Goal: Task Accomplishment & Management: Manage account settings

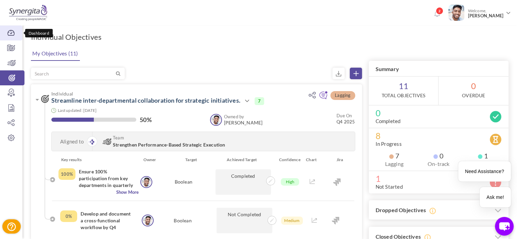
click at [6, 37] on link "Dashboard" at bounding box center [11, 32] width 22 height 15
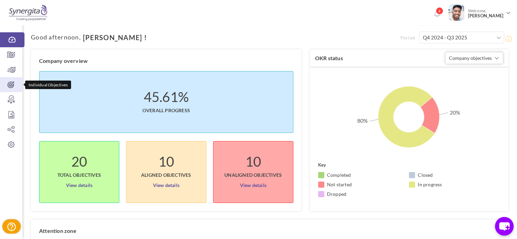
click at [11, 84] on icon at bounding box center [11, 84] width 22 height 7
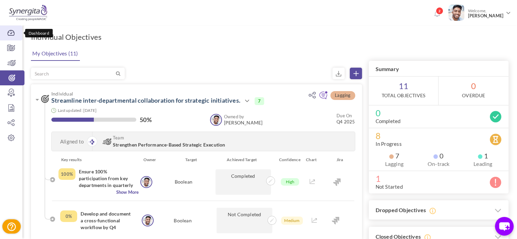
click at [11, 37] on link "Dashboard" at bounding box center [11, 32] width 22 height 15
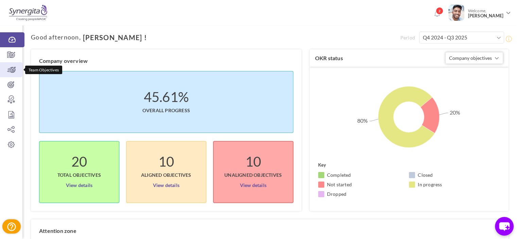
click at [14, 68] on icon at bounding box center [11, 69] width 22 height 7
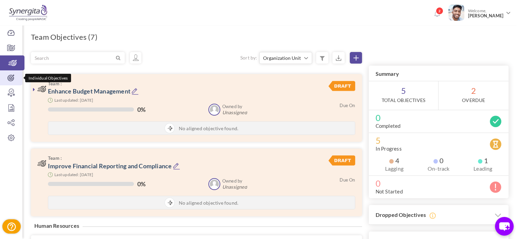
click at [19, 78] on icon at bounding box center [11, 77] width 22 height 7
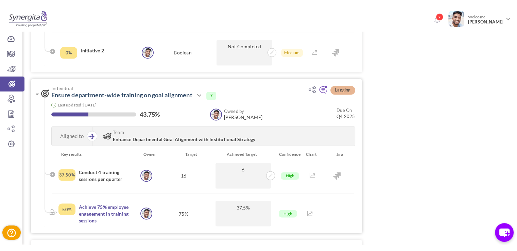
scroll to position [1253, 0]
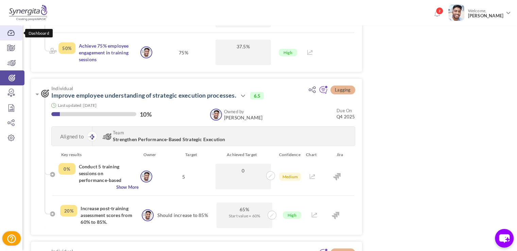
click at [13, 38] on link "Dashboard" at bounding box center [11, 32] width 22 height 15
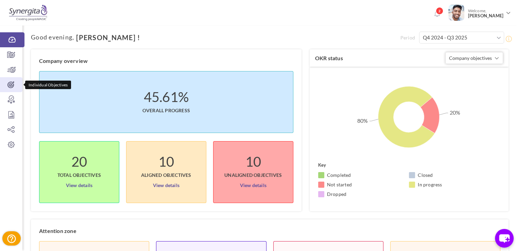
click at [12, 86] on icon at bounding box center [11, 84] width 22 height 7
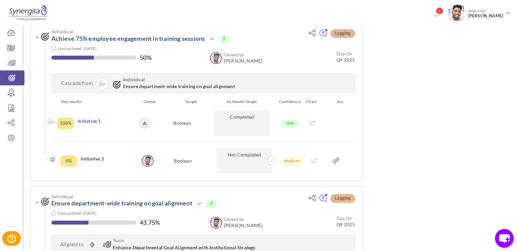
scroll to position [1121, 0]
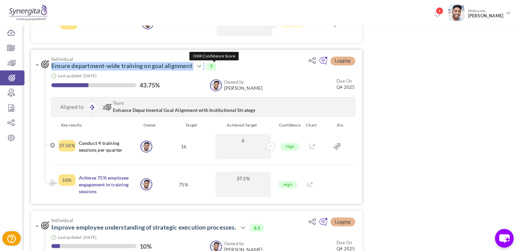
drag, startPoint x: 49, startPoint y: 65, endPoint x: 207, endPoint y: 68, distance: 158.6
click at [207, 68] on h3 "Individual Ensure department-wide training on goal alignment Action View Edit C…" at bounding box center [169, 63] width 256 height 14
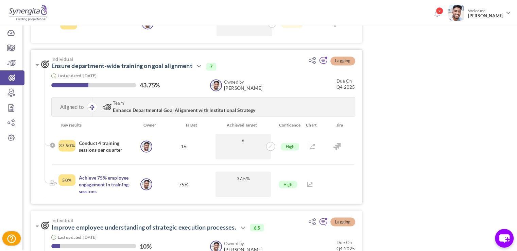
click at [272, 61] on h3 "Individual Ensure department-wide training on goal alignment Action View Edit C…" at bounding box center [169, 63] width 256 height 14
drag, startPoint x: 107, startPoint y: 188, endPoint x: 77, endPoint y: 176, distance: 32.2
click at [77, 176] on div "50% Achieve 75% employee engagement in training sessions" at bounding box center [98, 183] width 80 height 25
drag, startPoint x: 124, startPoint y: 151, endPoint x: 77, endPoint y: 142, distance: 48.4
click at [77, 142] on div "37.50% Conduct 4 training sessions per quarter" at bounding box center [98, 145] width 80 height 25
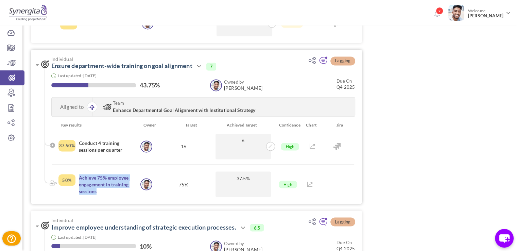
click at [100, 143] on h4 "Conduct 4 training sessions per quarter" at bounding box center [106, 147] width 55 height 14
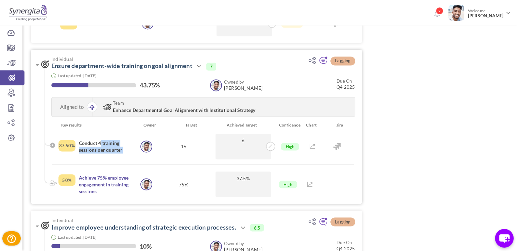
drag, startPoint x: 98, startPoint y: 142, endPoint x: 121, endPoint y: 147, distance: 23.1
click at [121, 147] on h4 "Conduct 4 training sessions per quarter" at bounding box center [106, 147] width 55 height 14
click at [101, 143] on h4 "Conduct 4 training sessions per quarter" at bounding box center [106, 147] width 55 height 14
click at [272, 146] on icon at bounding box center [270, 146] width 4 height 4
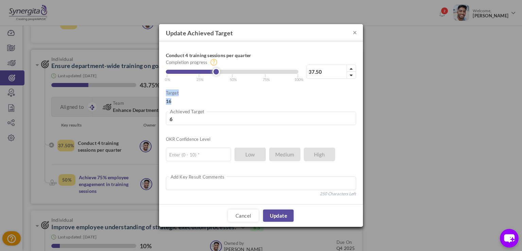
drag, startPoint x: 175, startPoint y: 103, endPoint x: 164, endPoint y: 102, distance: 10.9
click at [164, 102] on div "Conduct 4 training sessions per quarter 37.50% Completion progress 37.50 Reache…" at bounding box center [261, 123] width 204 height 162
drag, startPoint x: 201, startPoint y: 111, endPoint x: 162, endPoint y: 116, distance: 39.1
click at [162, 116] on div "Conduct 4 training sessions per quarter 37.50% Completion progress 37.50 Reache…" at bounding box center [261, 123] width 204 height 162
type input "1"
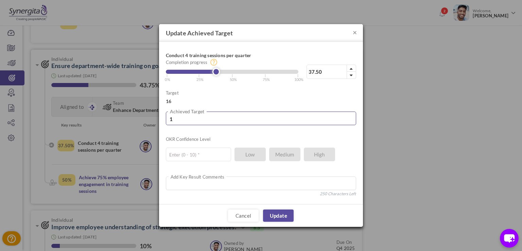
type input "6.25"
type input "10"
type input "62.5"
type input "10"
type input "60"
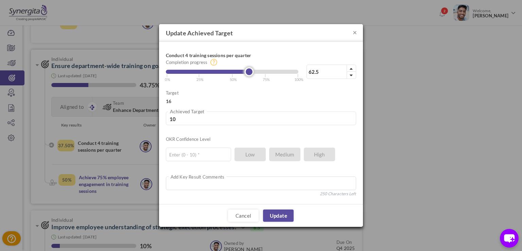
type input "9.6"
type input "56"
type input "8.96"
type input "50"
type input "8"
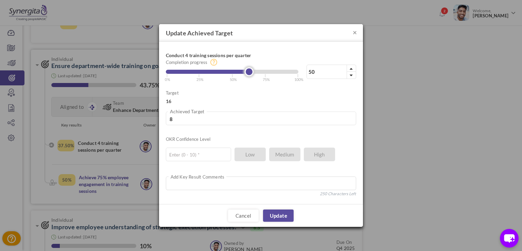
type input "43"
type input "6.88"
type input "39"
type input "6.24"
type input "35"
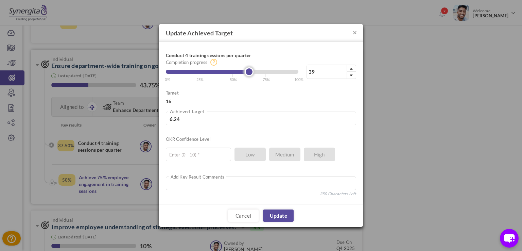
type input "5.6"
type input "32"
type input "5.12"
type input "31"
type input "4.96"
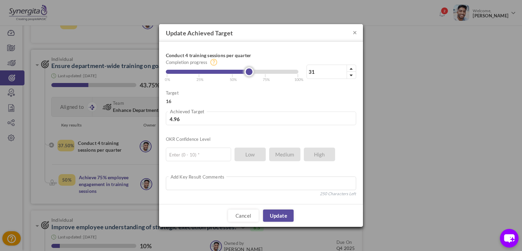
type input "30"
type input "4.8"
type input "33"
type input "5.28"
type input "36"
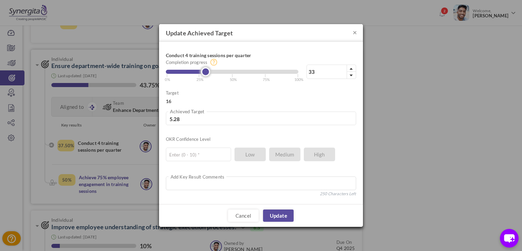
type input "5.76"
type input "38"
type input "6.08"
type input "39"
type input "6.24"
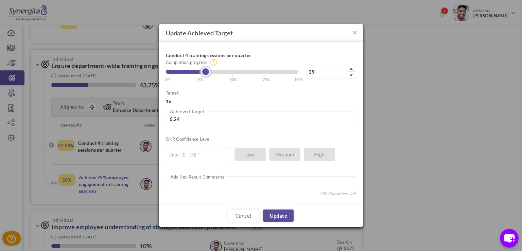
type input "40"
type input "6.4"
type input "41"
type input "6.56"
type input "43"
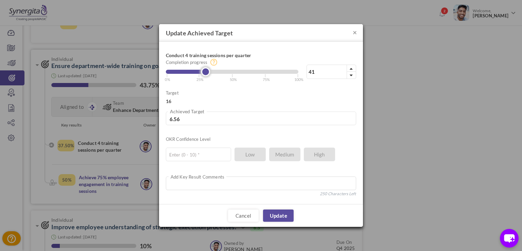
type input "6.88"
type input "44"
type input "7.04"
type input "46"
type input "7.36"
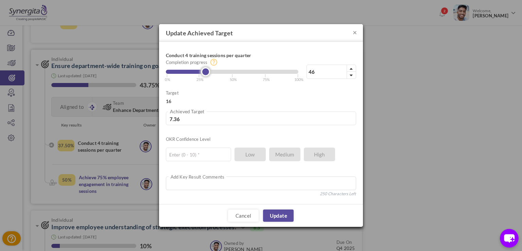
type input "48"
type input "7.68"
type input "50"
type input "8"
type input "52"
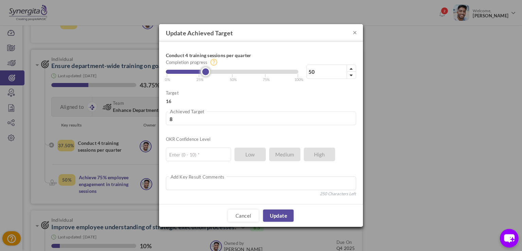
type input "8.32"
type input "57"
type input "9.12"
type input "60"
type input "9.6"
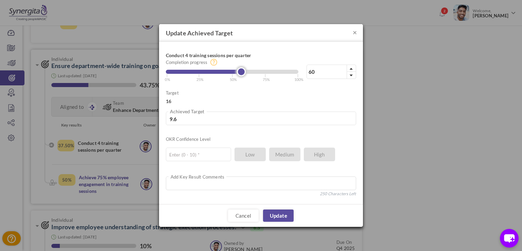
type input "62"
type input "9.92"
type input "65"
type input "10.4"
type input "66"
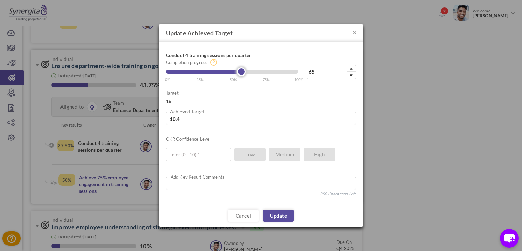
type input "10.56"
type input "68"
type input "10.88"
type input "69"
type input "11.04"
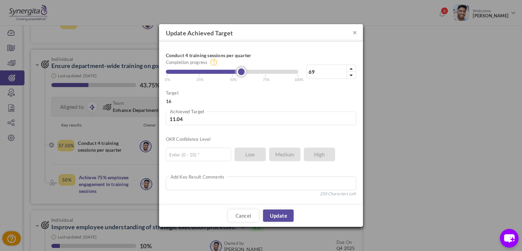
type input "70"
type input "11.2"
type input "69"
type input "11.04"
type input "66"
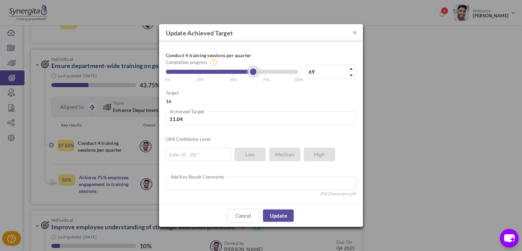
type input "10.56"
type input "63"
type input "10.08"
type input "61"
type input "9.76"
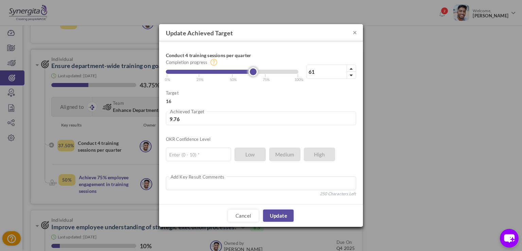
type input "60"
type input "9.6"
type input "59"
type input "9.44"
type input "61"
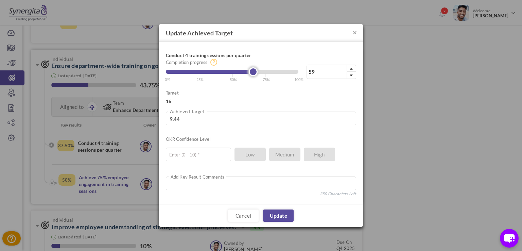
type input "9.76"
type input "65"
type input "10.4"
type input "66"
type input "10.56"
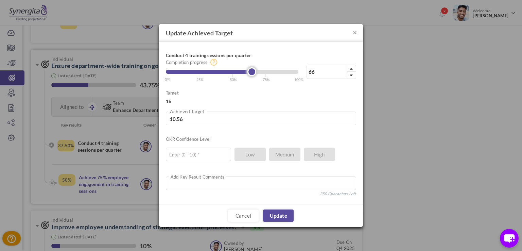
type input "70"
type input "11.2"
type input "71"
type input "11.36"
type input "72"
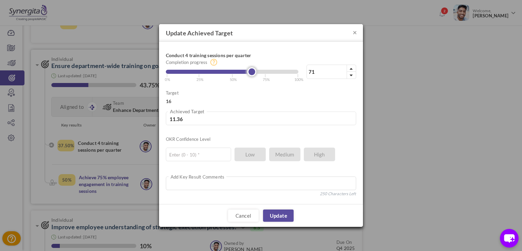
type input "11.52"
type input "73"
type input "11.68"
type input "74"
type input "11.84"
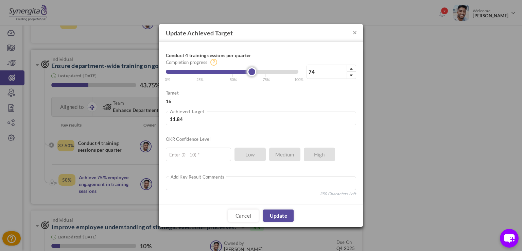
type input "75"
type input "12"
type input "76"
type input "12.16"
type input "77"
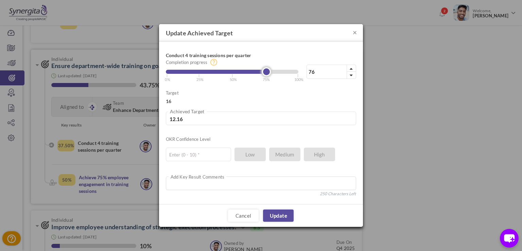
type input "12.32"
drag, startPoint x: 251, startPoint y: 72, endPoint x: 270, endPoint y: 72, distance: 19.0
click at [270, 72] on link at bounding box center [267, 71] width 9 height 9
drag, startPoint x: 338, startPoint y: 70, endPoint x: 241, endPoint y: 64, distance: 96.6
click at [241, 64] on div "77% Completion progress 77 Reached maximum limit | 0% | 25% | 50% | 75% | 100%" at bounding box center [261, 66] width 190 height 34
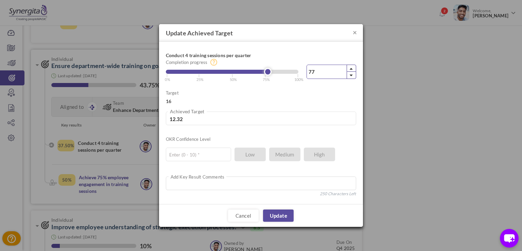
type input "8"
type input "1.28"
type input "80"
type input "12.8"
type input "80"
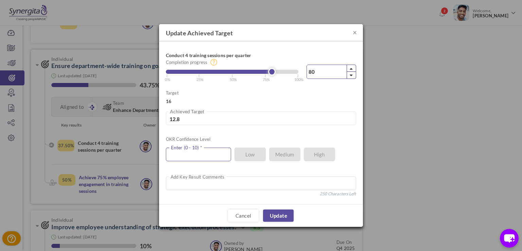
click at [198, 149] on input "text" at bounding box center [198, 154] width 65 height 14
type input "8"
click at [281, 212] on link "Update" at bounding box center [278, 215] width 31 height 12
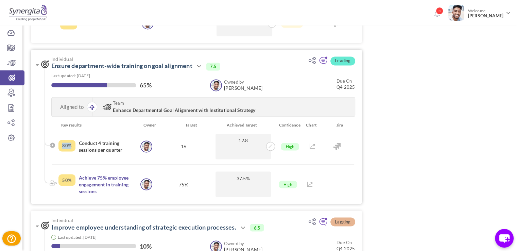
drag, startPoint x: 62, startPoint y: 146, endPoint x: 72, endPoint y: 146, distance: 9.8
click at [72, 146] on div "80%" at bounding box center [66, 146] width 17 height 12
drag, startPoint x: 142, startPoint y: 82, endPoint x: 158, endPoint y: 87, distance: 16.8
click at [158, 87] on div "65%" at bounding box center [127, 86] width 152 height 8
drag, startPoint x: 61, startPoint y: 145, endPoint x: 72, endPoint y: 176, distance: 32.0
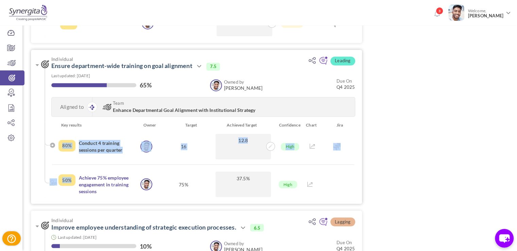
click at [72, 176] on ul "Key results Owner Target Achieved Target Confidence Chart Jira 80% Conduct 4 tr…" at bounding box center [197, 159] width 306 height 75
click at [96, 164] on ul "Key results Owner Target Achieved Target Confidence Chart Jira 80% Conduct 4 tr…" at bounding box center [197, 159] width 306 height 75
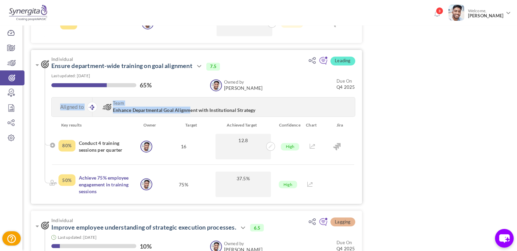
drag, startPoint x: 59, startPoint y: 106, endPoint x: 191, endPoint y: 108, distance: 132.1
click at [191, 108] on div "Aligned to Team Enhance Departmental Goal Alignment with Institutional Strategy" at bounding box center [203, 107] width 304 height 20
click at [128, 101] on span "Team" at bounding box center [205, 103] width 184 height 5
drag, startPoint x: 128, startPoint y: 101, endPoint x: 115, endPoint y: 102, distance: 12.9
click at [115, 102] on span "Team" at bounding box center [205, 103] width 184 height 5
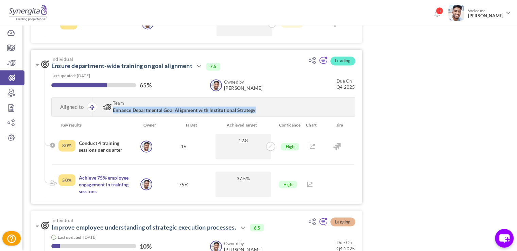
drag, startPoint x: 112, startPoint y: 111, endPoint x: 263, endPoint y: 112, distance: 150.5
click at [263, 112] on h3 "Team Enhance Departmental Goal Alignment with Institutional Strategy" at bounding box center [198, 107] width 198 height 12
click at [12, 124] on icon at bounding box center [11, 122] width 22 height 7
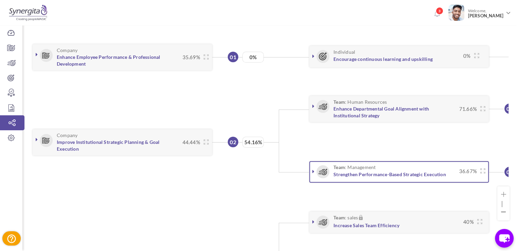
scroll to position [112, 0]
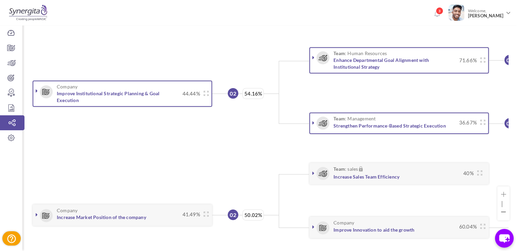
click at [36, 89] on icon at bounding box center [37, 90] width 2 height 5
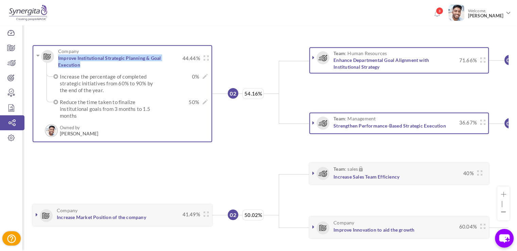
drag, startPoint x: 56, startPoint y: 57, endPoint x: 95, endPoint y: 74, distance: 43.0
click at [95, 73] on div "Company Improve Institutional Strategic Planning & Goal Execution 44.44% 0% × 0…" at bounding box center [122, 61] width 173 height 24
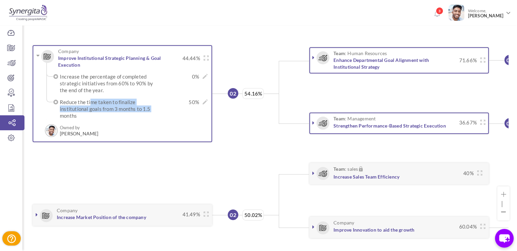
drag, startPoint x: 159, startPoint y: 111, endPoint x: 105, endPoint y: 110, distance: 54.3
click at [105, 110] on div "Reduce the time taken to finalize institutional goals from 3 months to 1.5 mont…" at bounding box center [134, 108] width 148 height 20
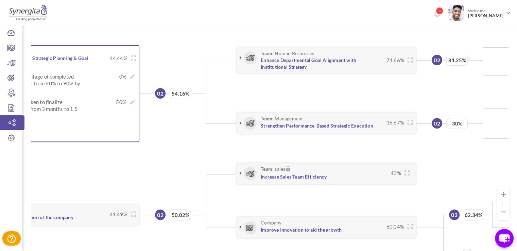
scroll to position [0, 73]
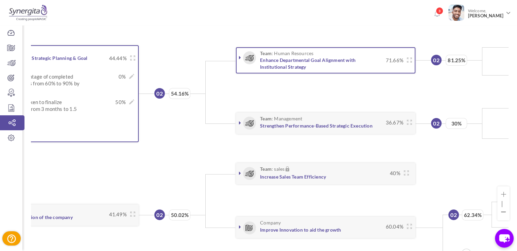
click at [239, 55] on icon at bounding box center [240, 57] width 2 height 5
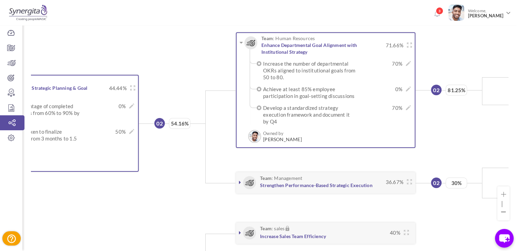
scroll to position [124, 0]
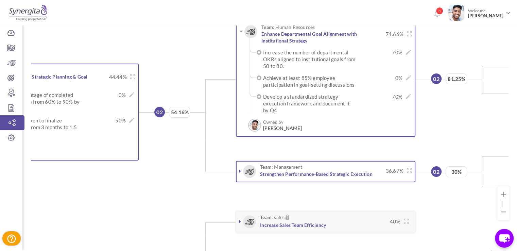
click at [239, 169] on icon at bounding box center [240, 170] width 2 height 5
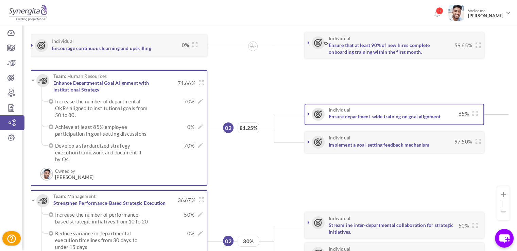
scroll to position [0, 284]
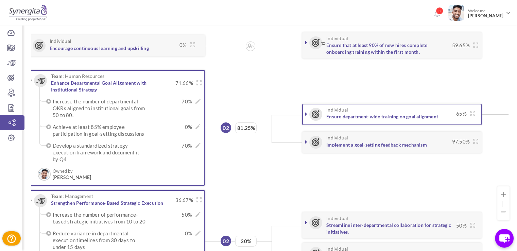
drag, startPoint x: 306, startPoint y: 109, endPoint x: 306, endPoint y: 113, distance: 3.7
click at [306, 113] on div "Individual Ensure department-wide training on goal alignment 65%" at bounding box center [391, 113] width 173 height 13
click at [306, 113] on icon at bounding box center [306, 113] width 2 height 5
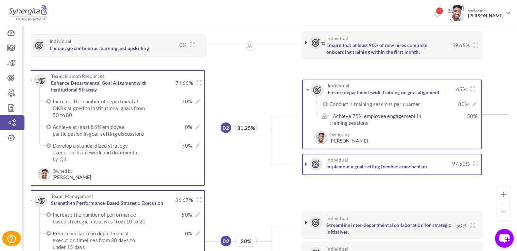
click at [306, 162] on icon at bounding box center [306, 163] width 2 height 5
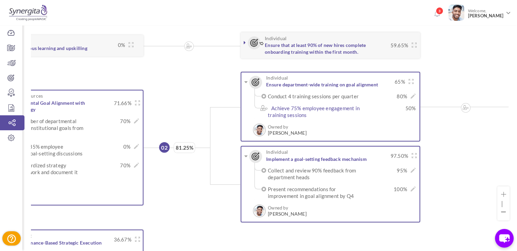
scroll to position [0, 347]
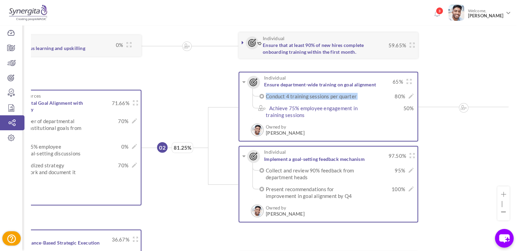
drag, startPoint x: 391, startPoint y: 95, endPoint x: 413, endPoint y: 110, distance: 26.5
click at [413, 110] on div "Individual Ensure department-wide training on goal alignment 65% 80%" at bounding box center [327, 107] width 179 height 70
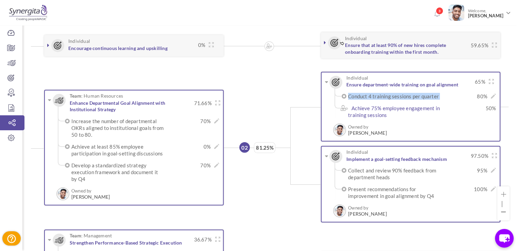
scroll to position [0, 261]
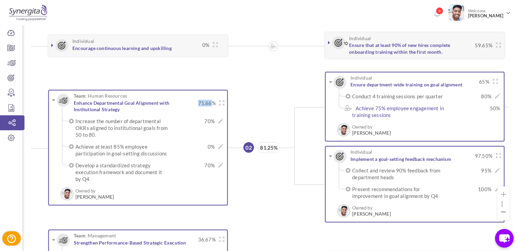
drag, startPoint x: 196, startPoint y: 103, endPoint x: 212, endPoint y: 103, distance: 16.0
click at [212, 103] on span "71.66%" at bounding box center [205, 103] width 21 height 7
drag, startPoint x: 259, startPoint y: 148, endPoint x: 277, endPoint y: 149, distance: 17.7
click at [277, 149] on span "81.25%" at bounding box center [268, 147] width 21 height 11
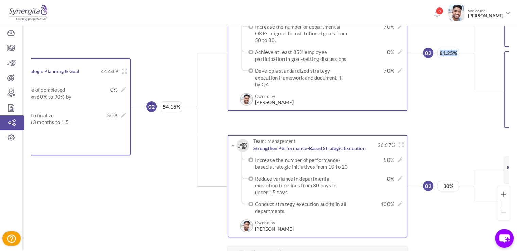
scroll to position [0, 81]
drag, startPoint x: 162, startPoint y: 106, endPoint x: 183, endPoint y: 110, distance: 21.9
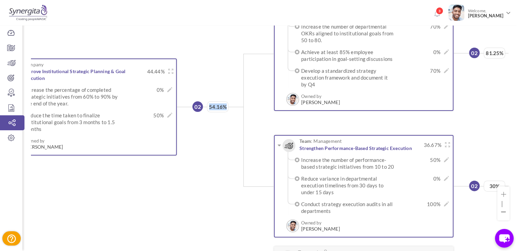
scroll to position [0, 33]
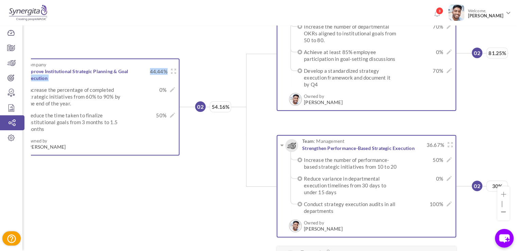
drag, startPoint x: 144, startPoint y: 70, endPoint x: 167, endPoint y: 70, distance: 23.4
click at [167, 70] on div "Company Improve Institutional Strategic Planning & Goal Execution 44.44%" at bounding box center [93, 71] width 166 height 19
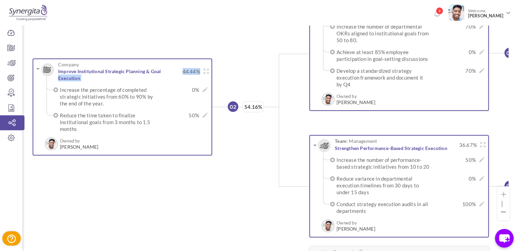
click at [183, 72] on span "44.44%" at bounding box center [189, 71] width 21 height 7
drag, startPoint x: 183, startPoint y: 72, endPoint x: 197, endPoint y: 72, distance: 13.6
click at [197, 72] on span "44.44%" at bounding box center [189, 71] width 21 height 7
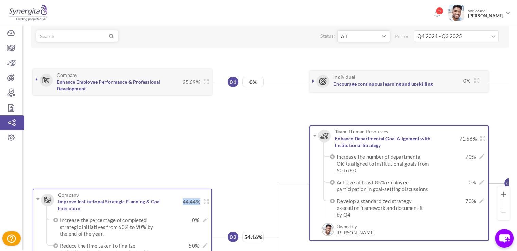
scroll to position [39, 0]
click at [17, 50] on icon at bounding box center [11, 47] width 22 height 7
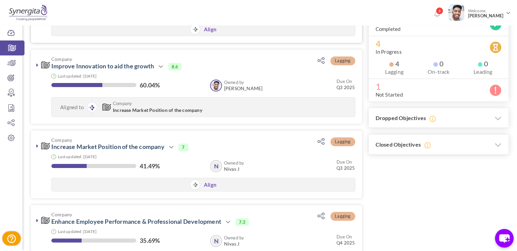
scroll to position [92, 0]
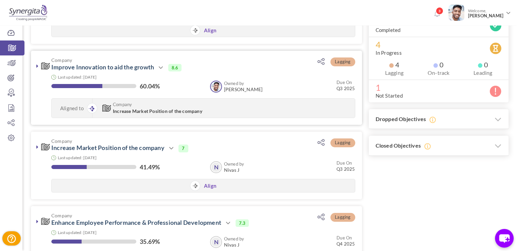
click at [38, 66] on icon at bounding box center [37, 65] width 2 height 5
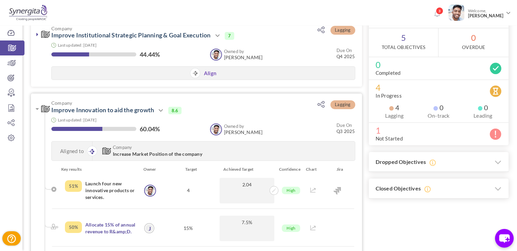
scroll to position [62, 0]
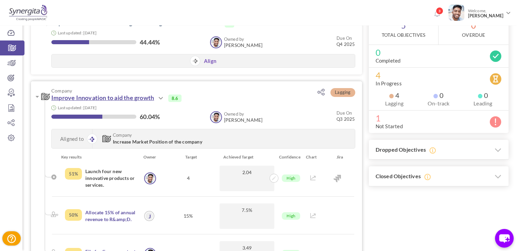
click at [84, 96] on link "Improve Innovation to aid the growth" at bounding box center [102, 97] width 103 height 7
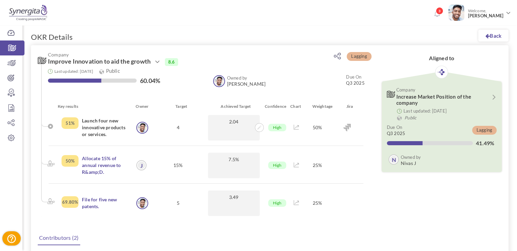
drag, startPoint x: 73, startPoint y: 34, endPoint x: 31, endPoint y: 37, distance: 42.2
click at [31, 37] on div "Back OKR Details Lagging Company Improve Innovation to aid the growth Action Ed…" at bounding box center [269, 225] width 494 height 413
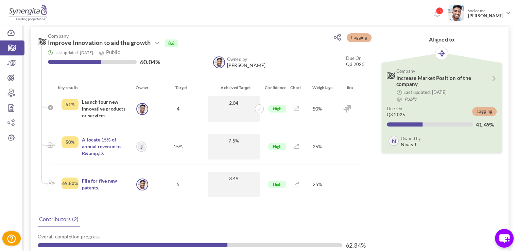
scroll to position [18, 0]
click at [117, 81] on div "Company Improve Innovation to aid the growth Action Edit Clone Drop 8.6" at bounding box center [201, 56] width 340 height 58
drag, startPoint x: 62, startPoint y: 95, endPoint x: 330, endPoint y: 169, distance: 277.7
click at [330, 169] on ul "Key results Owner Target Achieved Target Confidence Chart Weightage Jira 51% La…" at bounding box center [200, 141] width 319 height 113
click at [345, 186] on div at bounding box center [347, 184] width 32 height 25
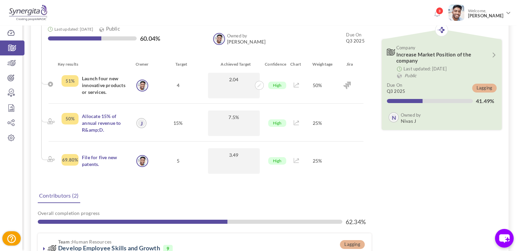
scroll to position [0, 0]
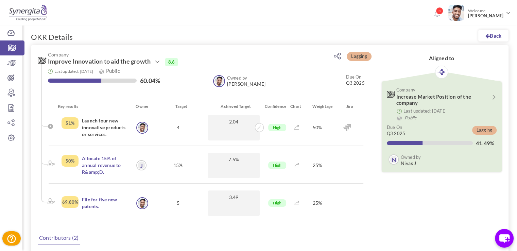
drag, startPoint x: 95, startPoint y: 37, endPoint x: 27, endPoint y: 37, distance: 68.3
click at [27, 37] on div "Back OKR Details Lagging Company Improve Innovation to aid the growth Action Ed…" at bounding box center [269, 225] width 494 height 413
click at [296, 130] on link at bounding box center [295, 127] width 5 height 6
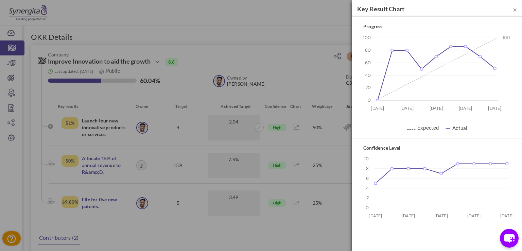
drag, startPoint x: 62, startPoint y: 125, endPoint x: 74, endPoint y: 125, distance: 11.2
click at [74, 125] on div "× Key Result Chart Progress 0 20 40 60 80 100 28 Jan 14 Feb 05 Mar 03 Jul 07 Au…" at bounding box center [261, 125] width 522 height 251
click at [514, 11] on span "×" at bounding box center [514, 9] width 4 height 8
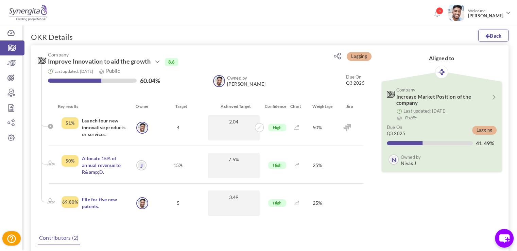
click at [486, 33] on icon at bounding box center [487, 35] width 4 height 5
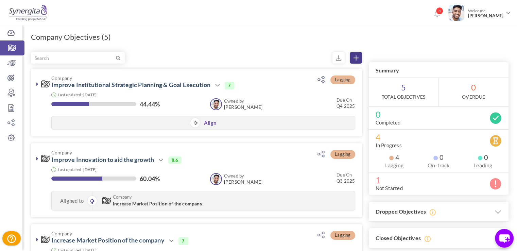
drag, startPoint x: 0, startPoint y: 0, endPoint x: 355, endPoint y: 60, distance: 359.6
click at [355, 60] on link at bounding box center [355, 58] width 12 height 12
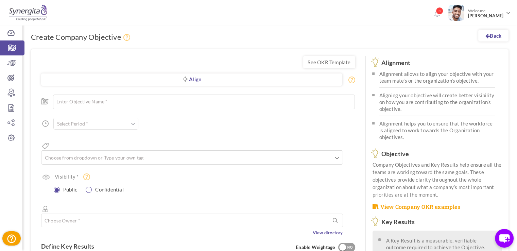
click at [90, 186] on input "radio" at bounding box center [89, 189] width 6 height 6
radio input "true"
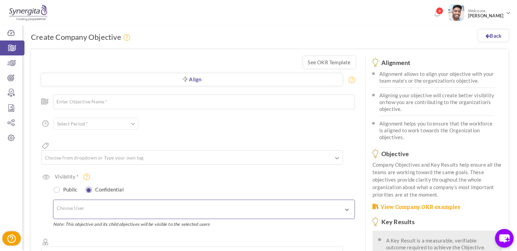
click at [90, 203] on input "text" at bounding box center [86, 209] width 58 height 12
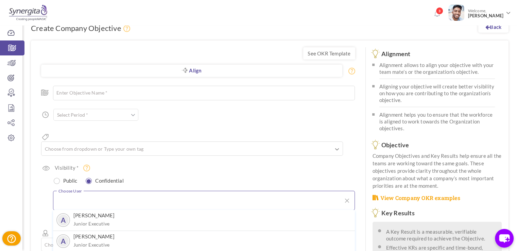
scroll to position [9, 0]
click at [134, 185] on div "Choose User A Aakash M Junior Executive A Amelia Fancourt Junior Executive Fran…" at bounding box center [204, 201] width 302 height 33
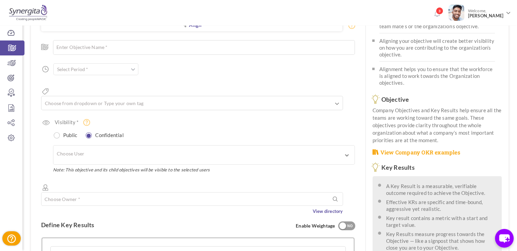
scroll to position [56, 0]
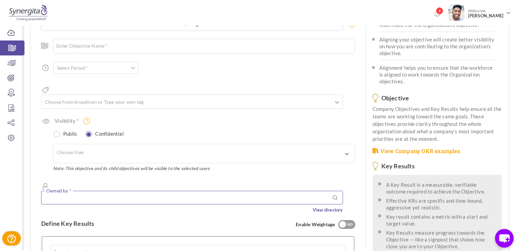
click at [78, 191] on input "text" at bounding box center [192, 198] width 302 height 14
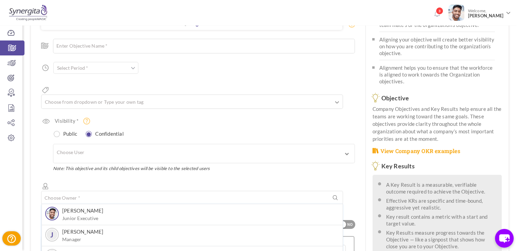
click at [185, 117] on div "Visibility * Public Confidential Choose User A A" at bounding box center [198, 144] width 314 height 54
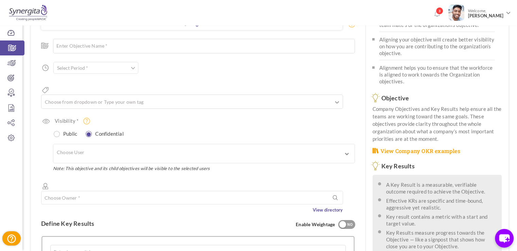
click at [131, 69] on span at bounding box center [133, 68] width 4 height 7
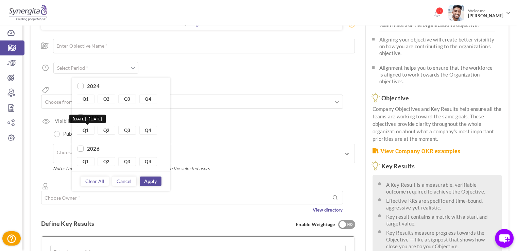
click at [87, 130] on link "Q1" at bounding box center [86, 130] width 18 height 9
click at [108, 129] on link "Q2" at bounding box center [106, 130] width 18 height 9
type input "Q1 2025 - Q2 2025"
click at [192, 117] on div "Visibility * Public Confidential Choose User A A" at bounding box center [198, 144] width 314 height 54
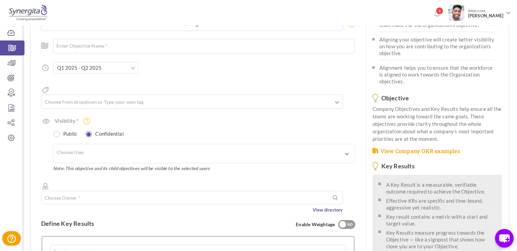
click at [124, 73] on input "Q1 2025 - Q2 2025" at bounding box center [95, 68] width 85 height 12
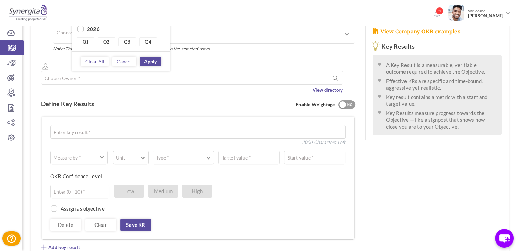
scroll to position [175, 0]
click at [199, 93] on div "Define Key Results Enable Weightage YES NO" at bounding box center [198, 103] width 314 height 21
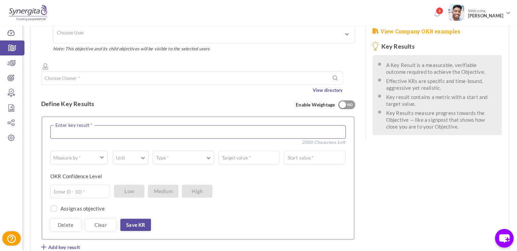
click at [133, 125] on textarea at bounding box center [197, 132] width 295 height 14
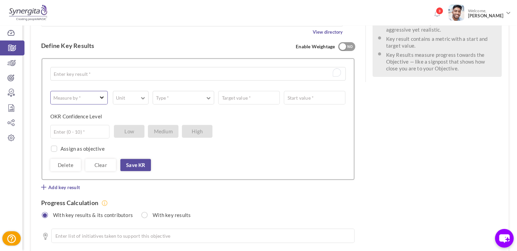
click at [100, 91] on button "Measure by *" at bounding box center [78, 98] width 57 height 14
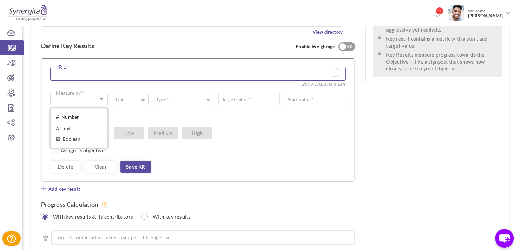
click at [88, 67] on textarea "To enrich screen reader interactions, please activate Accessibility in Grammarl…" at bounding box center [197, 74] width 295 height 14
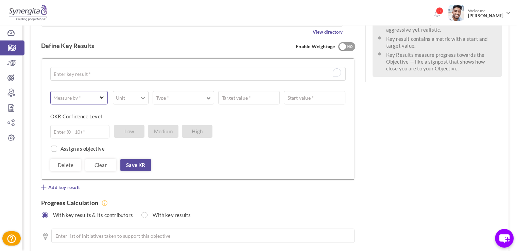
click at [93, 94] on span "button" at bounding box center [75, 97] width 43 height 7
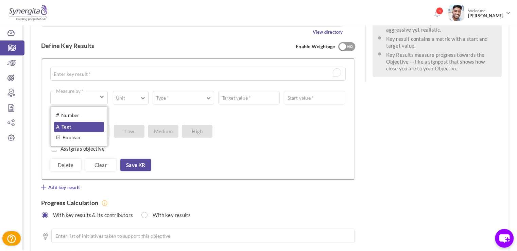
click at [70, 122] on link "A Text" at bounding box center [79, 127] width 50 height 10
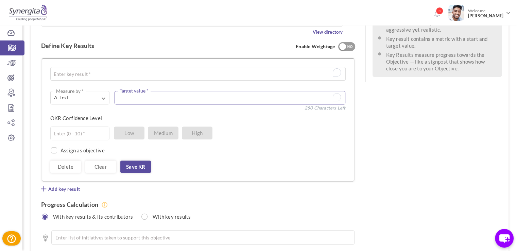
click at [155, 91] on textarea "To enrich screen reader interactions, please activate Accessibility in Grammarl…" at bounding box center [229, 98] width 231 height 14
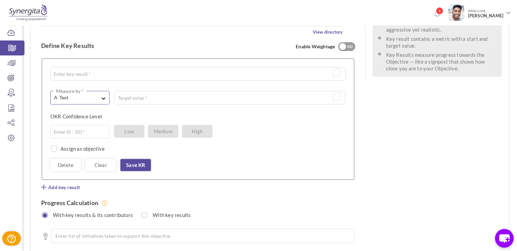
click at [88, 91] on button "A Text Measure by *" at bounding box center [79, 98] width 59 height 14
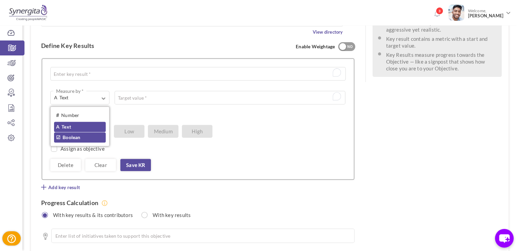
click at [84, 132] on link "☑ Boolean" at bounding box center [80, 137] width 52 height 10
type input "Completed / Not Completed"
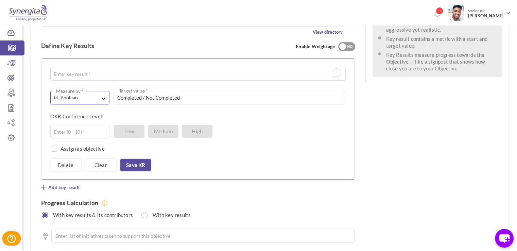
click at [99, 91] on button "☑ Boolean Measure by *" at bounding box center [79, 98] width 59 height 14
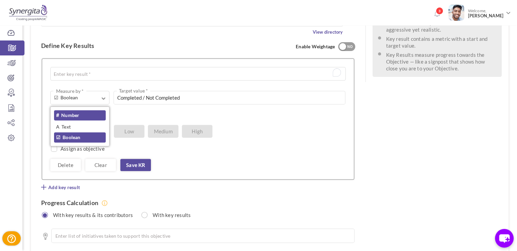
click at [96, 110] on link "# Number" at bounding box center [80, 115] width 52 height 10
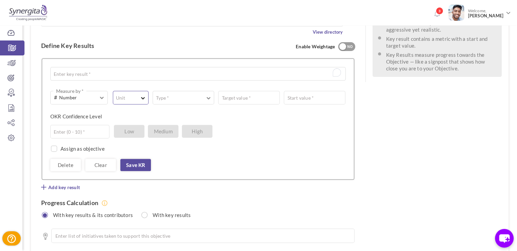
click at [137, 91] on button "Unit" at bounding box center [131, 98] width 36 height 14
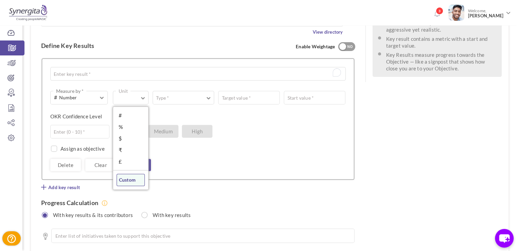
click at [130, 174] on link "Custom" at bounding box center [130, 180] width 29 height 12
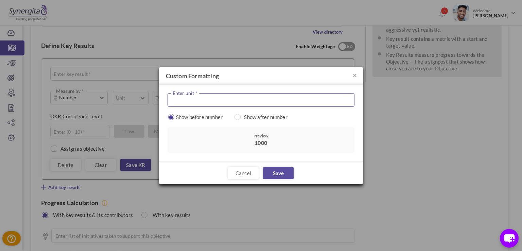
click at [204, 100] on input "text" at bounding box center [260, 100] width 187 height 14
type input "USD"
click at [237, 118] on input "radio" at bounding box center [238, 117] width 6 height 6
radio input "true"
click at [241, 170] on link "Cancel" at bounding box center [243, 173] width 31 height 12
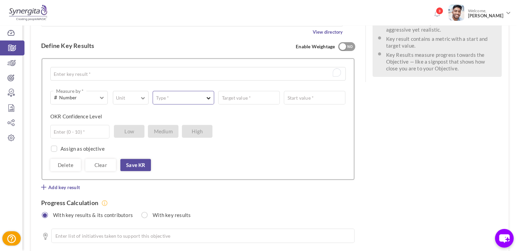
click at [182, 91] on button "Type *" at bounding box center [182, 98] width 61 height 14
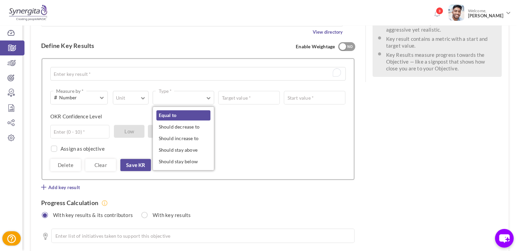
click at [182, 110] on link "Equal to" at bounding box center [183, 115] width 54 height 10
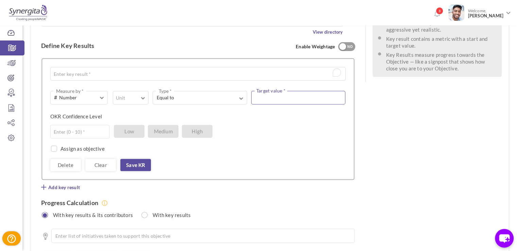
click at [266, 91] on input "text" at bounding box center [298, 98] width 94 height 14
type input "0"
type input "100"
click at [221, 94] on span "Equal to" at bounding box center [193, 97] width 75 height 7
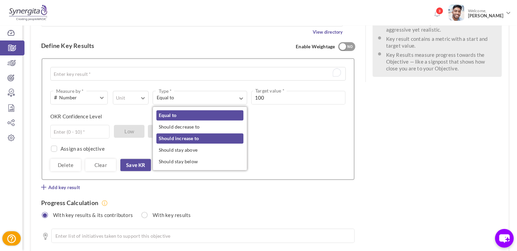
click at [201, 133] on link "Should increase to" at bounding box center [199, 138] width 87 height 10
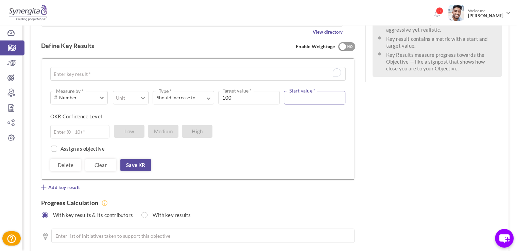
click at [300, 91] on input "text" at bounding box center [314, 98] width 61 height 14
type input "50"
click at [264, 138] on div "Assign as objective Team Individual Choose Owner * View directory" at bounding box center [197, 145] width 295 height 14
click at [90, 125] on input "text" at bounding box center [79, 132] width 59 height 14
click at [189, 159] on div "Delete Clear Save KR" at bounding box center [197, 165] width 295 height 12
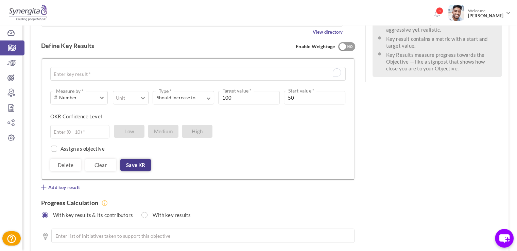
click at [139, 159] on link "Save KR" at bounding box center [135, 165] width 31 height 12
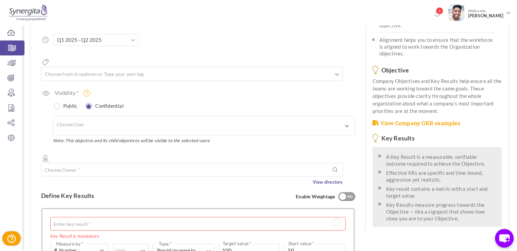
scroll to position [0, 0]
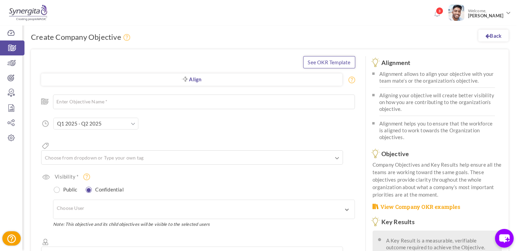
click at [311, 64] on link "See OKR Template" at bounding box center [329, 62] width 52 height 12
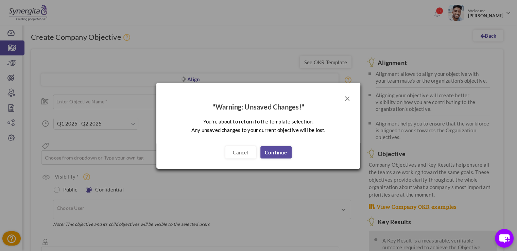
click at [346, 99] on button "×" at bounding box center [347, 98] width 6 height 10
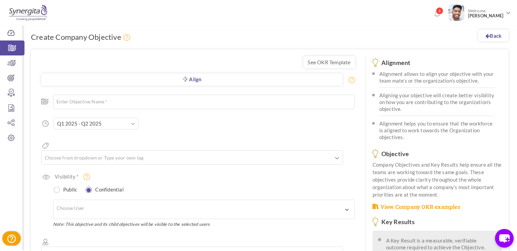
click at [331, 61] on link "See OKR Template" at bounding box center [329, 62] width 52 height 12
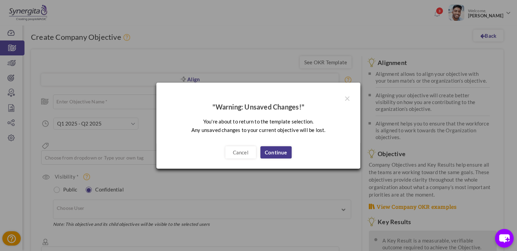
click at [270, 154] on link "Continue" at bounding box center [275, 152] width 31 height 12
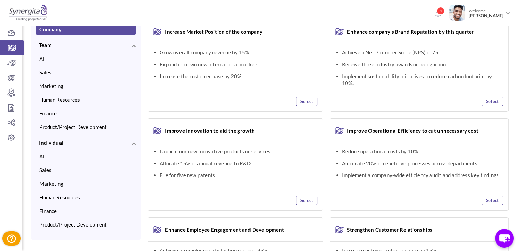
scroll to position [38, 0]
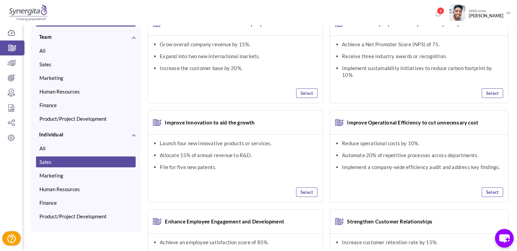
click at [57, 164] on button "Sales" at bounding box center [86, 161] width 100 height 11
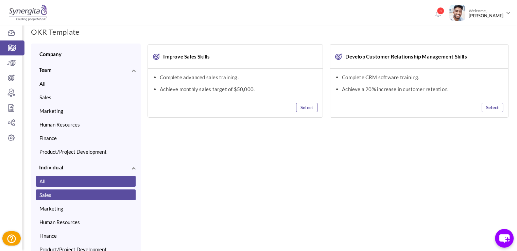
scroll to position [0, 0]
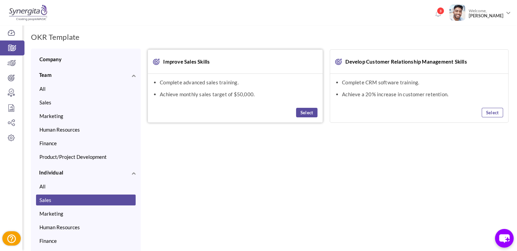
click at [308, 112] on link "Select" at bounding box center [306, 113] width 21 height 10
click at [492, 40] on link "View Selected OKR (1)" at bounding box center [483, 38] width 50 height 12
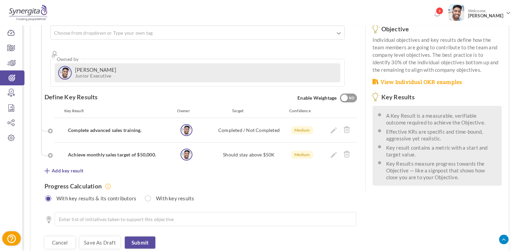
scroll to position [125, 0]
click at [331, 127] on icon at bounding box center [333, 130] width 6 height 6
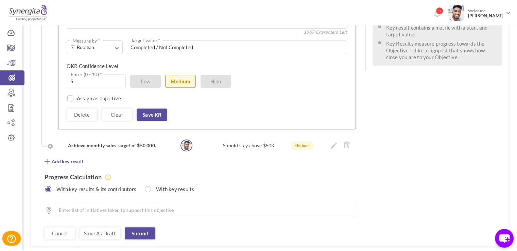
scroll to position [255, 0]
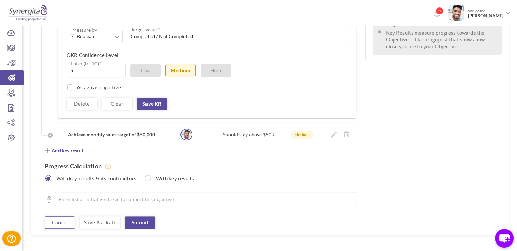
click at [57, 216] on link "Cancel" at bounding box center [59, 222] width 31 height 12
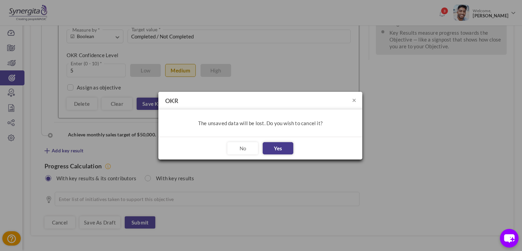
click at [273, 144] on button "Yes" at bounding box center [278, 148] width 31 height 12
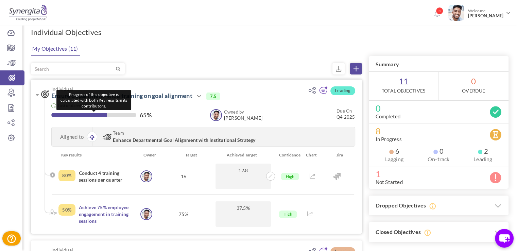
scroll to position [5, 0]
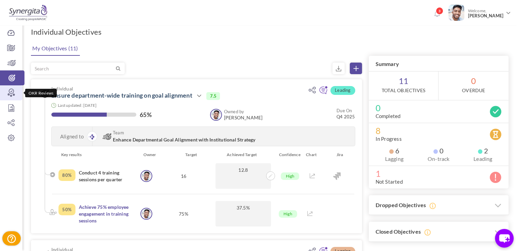
click at [14, 93] on icon at bounding box center [11, 92] width 22 height 7
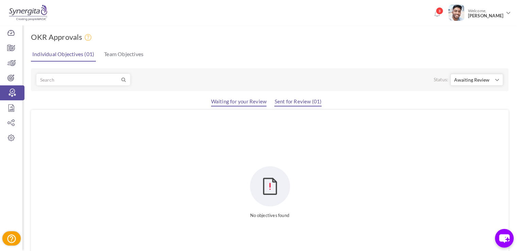
click at [282, 101] on link "Sent for Review (01)" at bounding box center [297, 102] width 47 height 8
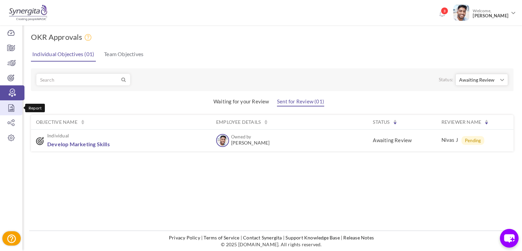
click at [16, 109] on icon at bounding box center [11, 107] width 22 height 7
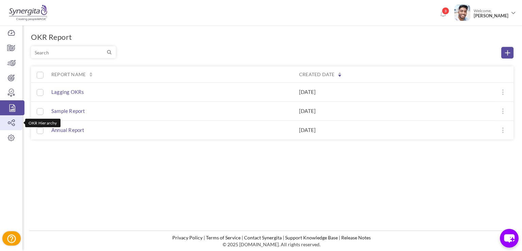
click at [11, 119] on icon at bounding box center [11, 122] width 22 height 7
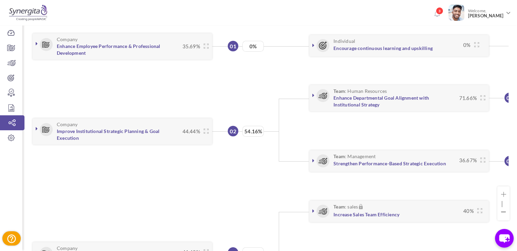
scroll to position [76, 0]
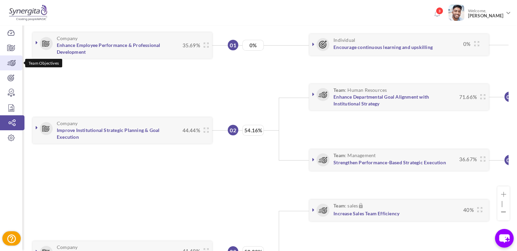
click at [14, 56] on link "Team Objectives" at bounding box center [11, 62] width 22 height 15
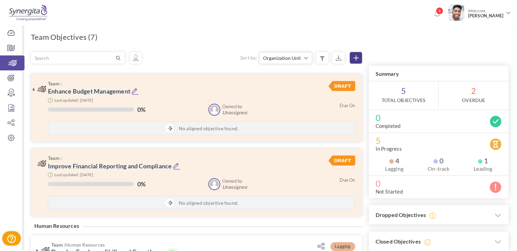
click at [356, 55] on icon at bounding box center [355, 57] width 5 height 5
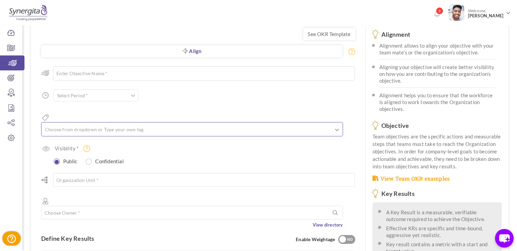
scroll to position [27, 0]
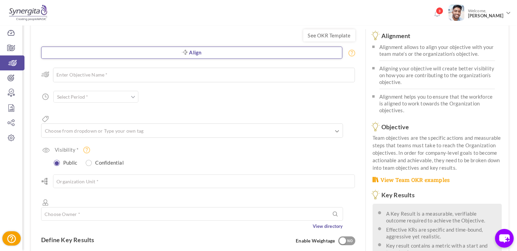
click at [179, 54] on link "Align" at bounding box center [191, 53] width 301 height 12
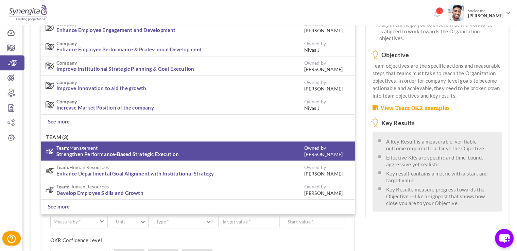
scroll to position [88, 0]
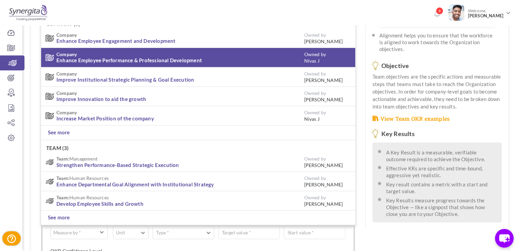
click at [73, 48] on li "Company Enhance Employee Performance & Professional Development Owned by [PERSO…" at bounding box center [198, 57] width 314 height 19
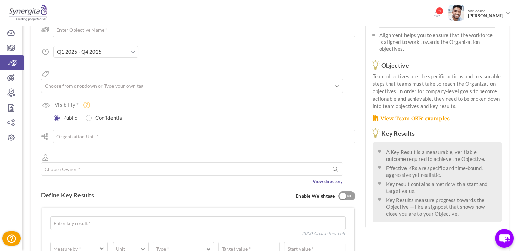
scroll to position [0, 0]
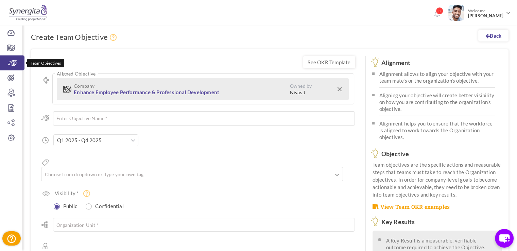
click at [16, 69] on link "Team Objectives" at bounding box center [12, 62] width 24 height 15
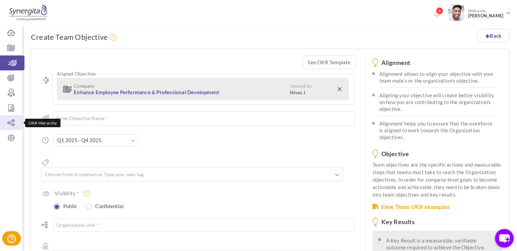
click at [12, 120] on icon at bounding box center [11, 122] width 22 height 7
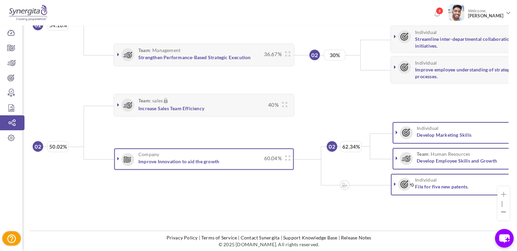
scroll to position [0, 194]
click at [120, 155] on link at bounding box center [118, 158] width 7 height 7
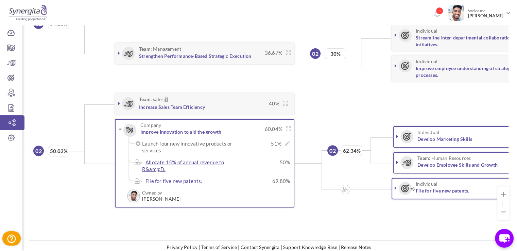
scroll to position [195, 0]
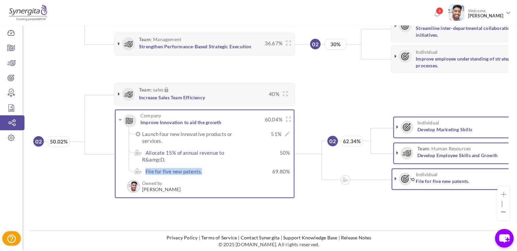
drag, startPoint x: 143, startPoint y: 165, endPoint x: 204, endPoint y: 166, distance: 60.8
click at [204, 168] on label "File for five new patents." at bounding box center [191, 171] width 99 height 7
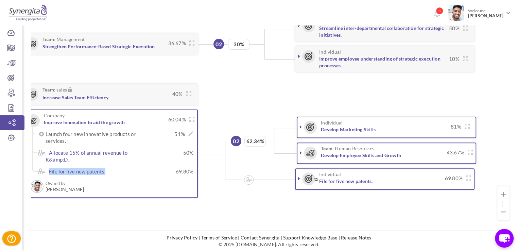
scroll to position [0, 299]
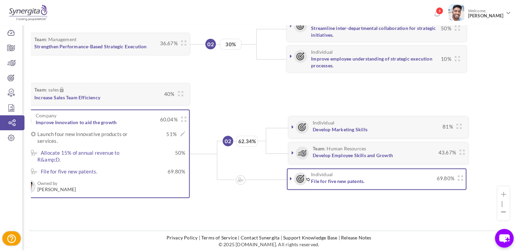
click at [290, 176] on icon at bounding box center [291, 178] width 2 height 5
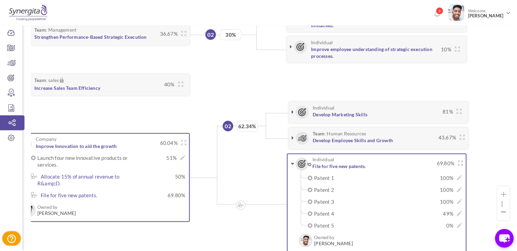
scroll to position [231, 0]
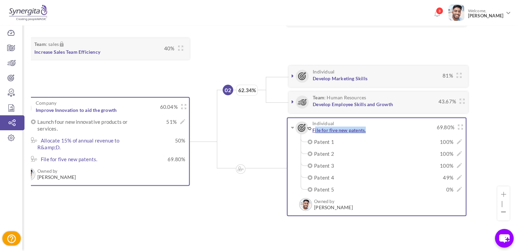
drag, startPoint x: 378, startPoint y: 127, endPoint x: 313, endPoint y: 130, distance: 64.9
click at [313, 130] on h3 "Individual File for five new patents." at bounding box center [365, 127] width 136 height 13
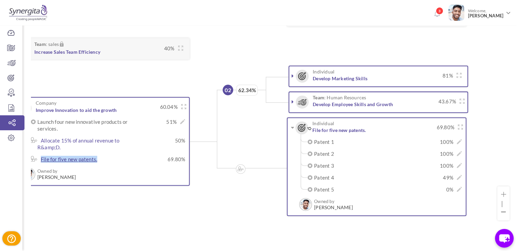
drag, startPoint x: 103, startPoint y: 156, endPoint x: 41, endPoint y: 157, distance: 61.1
click at [41, 157] on label "File for five new patents." at bounding box center [86, 159] width 99 height 7
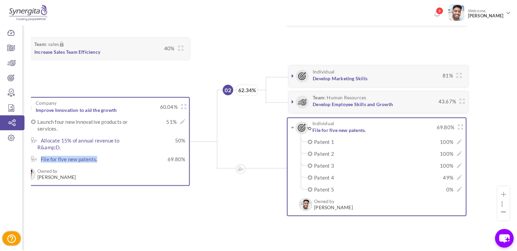
scroll to position [236, 0]
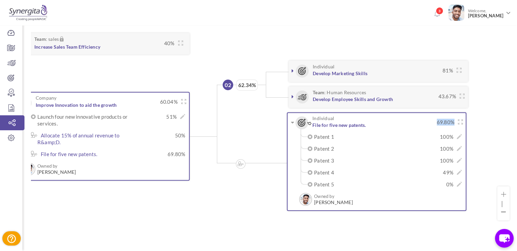
drag, startPoint x: 435, startPoint y: 120, endPoint x: 467, endPoint y: 120, distance: 31.6
click at [467, 120] on li "Individual File for five new patents. 69.80% ×" at bounding box center [362, 161] width 212 height 103
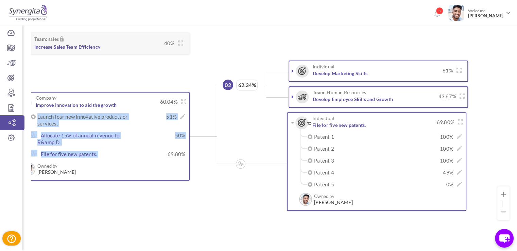
drag, startPoint x: 166, startPoint y: 151, endPoint x: 189, endPoint y: 152, distance: 22.8
click at [189, 152] on div "Company Improve Innovation to aid the growth 60.04% 51% ×" at bounding box center [99, 136] width 179 height 88
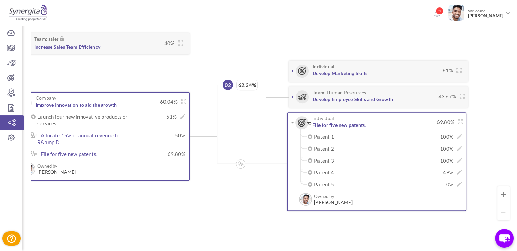
click at [204, 186] on ul "02 62.34% Individual Develop Marketing Skills 81% 100% 62.50% Owned by |" at bounding box center [329, 136] width 278 height 155
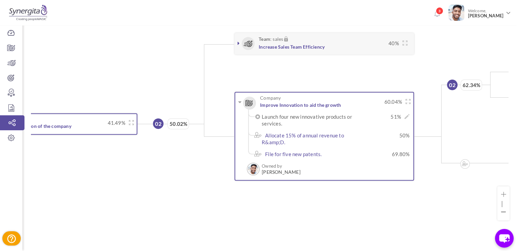
scroll to position [6, 48]
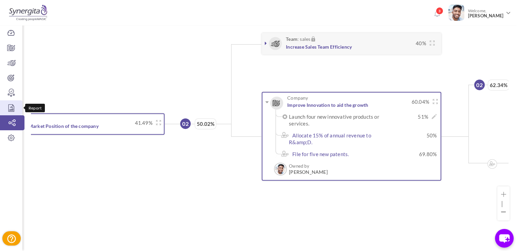
click at [14, 104] on icon at bounding box center [11, 107] width 22 height 7
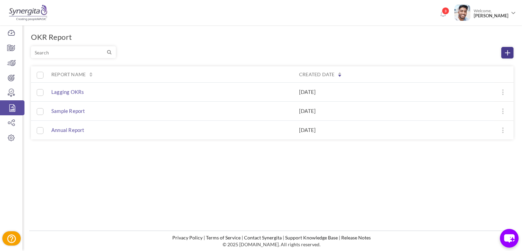
click at [503, 49] on link at bounding box center [507, 53] width 12 height 12
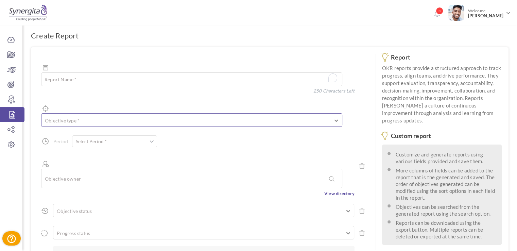
scroll to position [1, 0]
click at [104, 73] on textarea "To enrich screen reader interactions, please activate Accessibility in Grammarl…" at bounding box center [191, 80] width 301 height 14
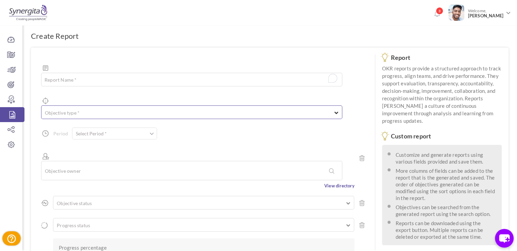
click at [109, 105] on div "Objective type * All Company Objectives Team Objectives Individual Objectives" at bounding box center [191, 112] width 301 height 14
click at [100, 108] on ul at bounding box center [191, 111] width 300 height 7
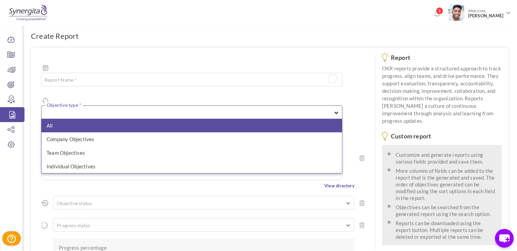
click at [79, 119] on li "All" at bounding box center [191, 126] width 300 height 14
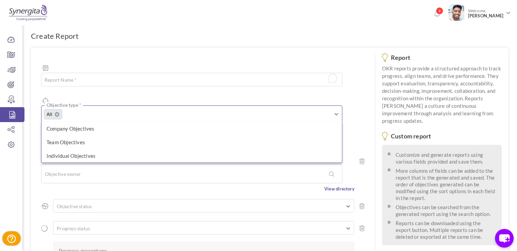
click at [43, 151] on div "Objective owner" at bounding box center [197, 167] width 313 height 32
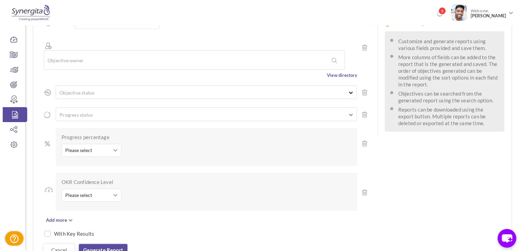
scroll to position [111, 0]
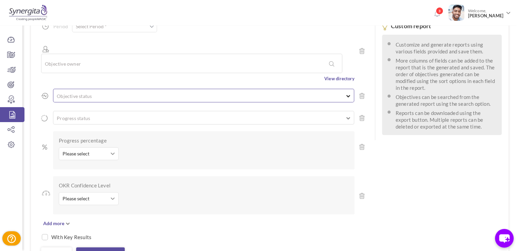
click at [94, 91] on ul at bounding box center [203, 94] width 300 height 7
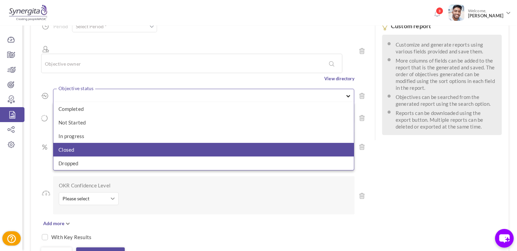
click at [87, 143] on li "Closed" at bounding box center [203, 150] width 300 height 14
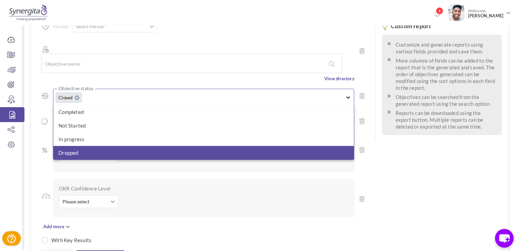
click at [87, 146] on li "Dropped" at bounding box center [203, 153] width 300 height 14
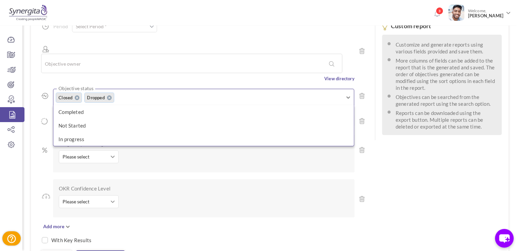
click at [134, 150] on div "Please select Equal to Greater than Lesser than Between Please select Please se…" at bounding box center [118, 158] width 119 height 16
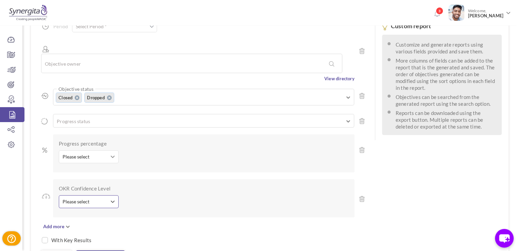
click at [86, 195] on button "Please select" at bounding box center [89, 201] width 60 height 13
click at [42, 250] on link "Cancel" at bounding box center [56, 256] width 31 height 12
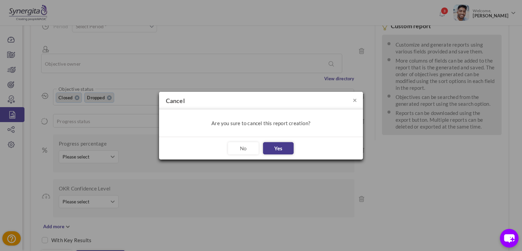
click at [284, 151] on link "Yes" at bounding box center [278, 148] width 31 height 12
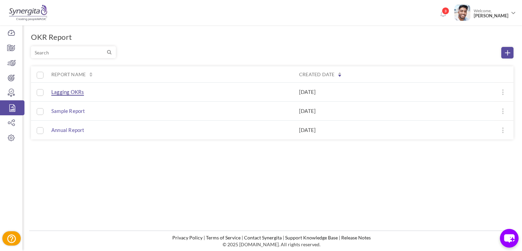
click at [65, 94] on span "Lagging OKRs" at bounding box center [67, 92] width 33 height 7
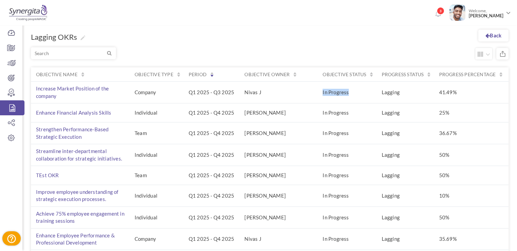
drag, startPoint x: 321, startPoint y: 97, endPoint x: 352, endPoint y: 96, distance: 31.3
click at [352, 96] on td "In Progress" at bounding box center [346, 92] width 59 height 22
drag, startPoint x: 437, startPoint y: 90, endPoint x: 463, endPoint y: 98, distance: 27.6
click at [463, 98] on td "41.49%" at bounding box center [469, 92] width 72 height 22
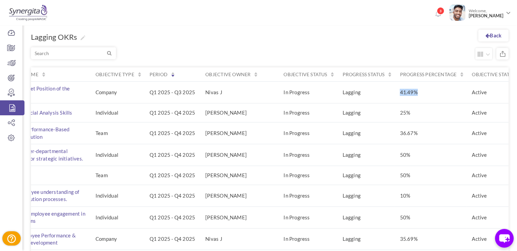
scroll to position [0, 80]
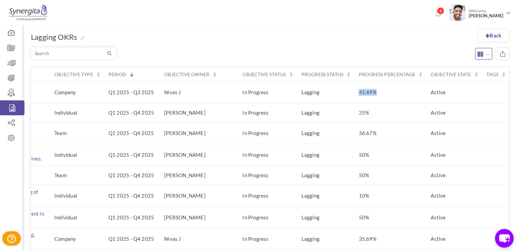
click at [479, 58] on button "button" at bounding box center [483, 54] width 17 height 12
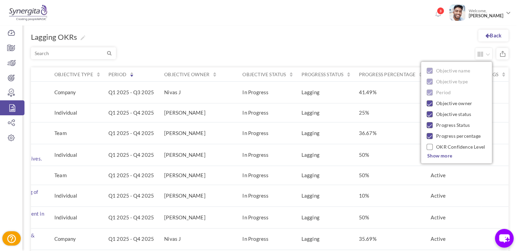
click at [439, 152] on div "Objective name Objective type Period Objective owner Objective status Progress …" at bounding box center [455, 112] width 71 height 102
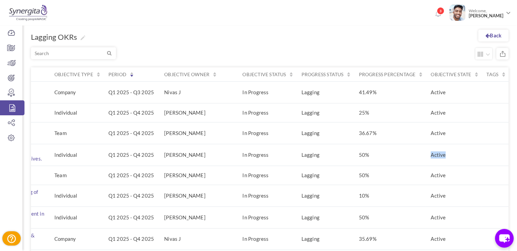
click at [439, 152] on td "Active" at bounding box center [453, 155] width 56 height 22
click at [487, 55] on icon "button" at bounding box center [487, 54] width 4 height 7
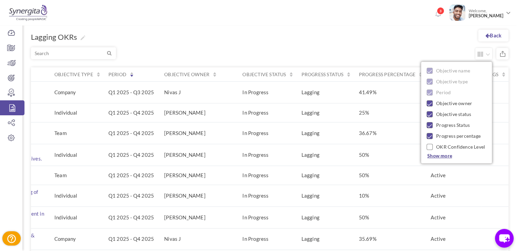
click at [438, 158] on span "Show more" at bounding box center [439, 155] width 25 height 6
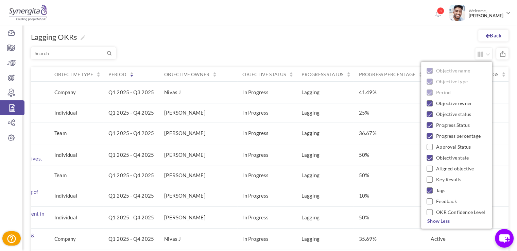
click at [391, 57] on div "Objective name Objective type Period Objective owner Objective status Progress …" at bounding box center [269, 199] width 477 height 299
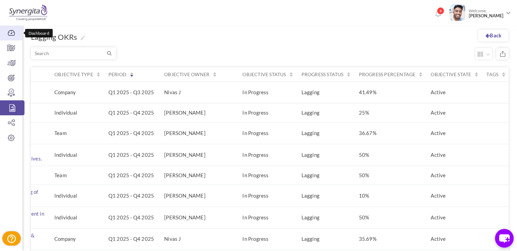
click at [15, 35] on icon at bounding box center [11, 33] width 22 height 7
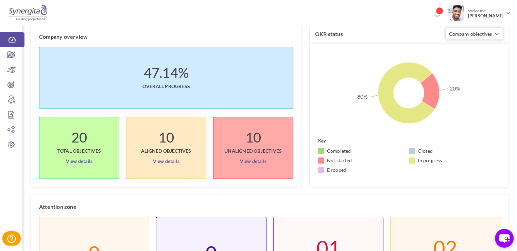
scroll to position [24, 0]
drag, startPoint x: 143, startPoint y: 82, endPoint x: 193, endPoint y: 85, distance: 50.4
click at [193, 85] on li "47.14% Overall progress" at bounding box center [166, 78] width 254 height 62
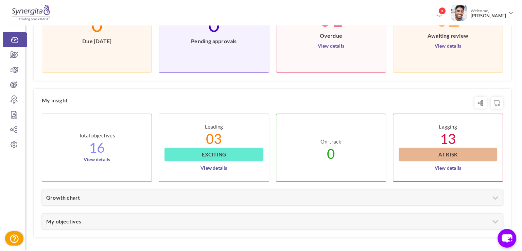
scroll to position [251, 0]
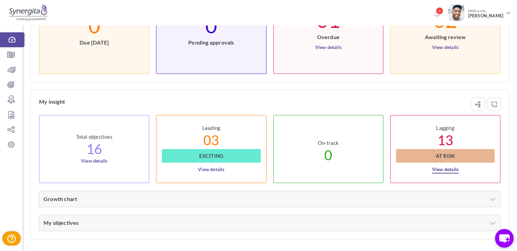
click at [444, 168] on link "View details" at bounding box center [445, 167] width 26 height 11
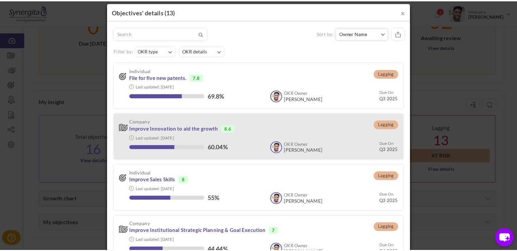
scroll to position [0, 0]
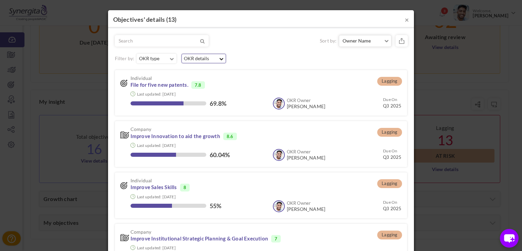
drag, startPoint x: 198, startPoint y: 64, endPoint x: 189, endPoint y: 57, distance: 10.9
click at [189, 57] on div "Sort by: Owner Name Owner Name Due On Filter by:" at bounding box center [261, 188] width 292 height 306
click at [189, 57] on b "OKR details 1" at bounding box center [196, 58] width 25 height 8
click at [265, 52] on div "Sort by: Owner Name Owner Name Due On Filter by:" at bounding box center [261, 188] width 292 height 306
click at [404, 22] on button "×" at bounding box center [406, 19] width 4 height 7
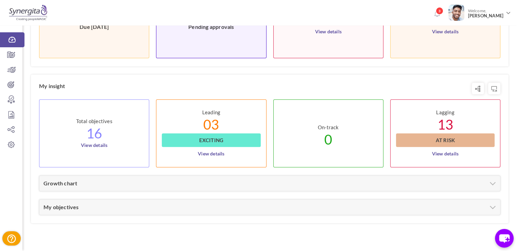
scroll to position [288, 0]
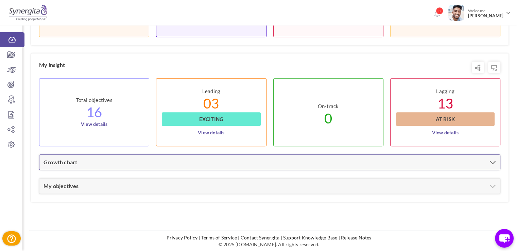
click at [298, 167] on div "Growth chart" at bounding box center [269, 162] width 460 height 15
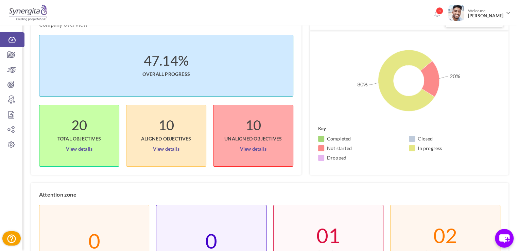
scroll to position [0, 0]
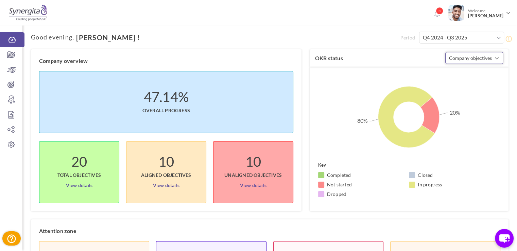
click at [467, 59] on span "Company objectives" at bounding box center [470, 58] width 43 height 6
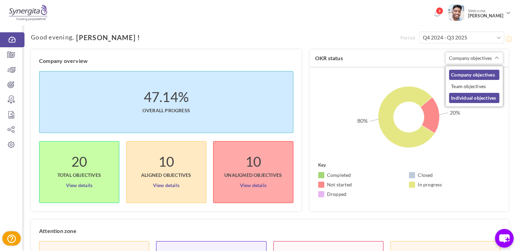
click at [465, 96] on link "Individual objectives" at bounding box center [474, 98] width 50 height 10
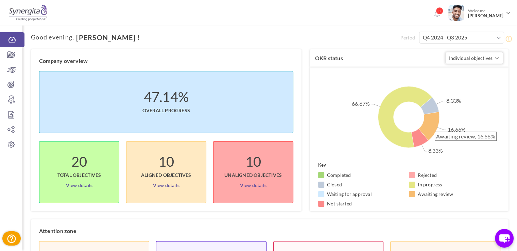
click at [431, 128] on icon at bounding box center [428, 125] width 21 height 29
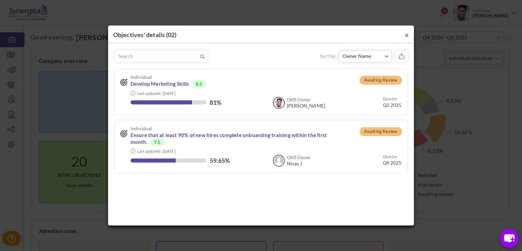
click at [407, 34] on button "×" at bounding box center [406, 34] width 4 height 7
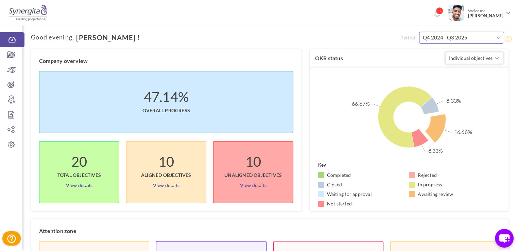
click at [455, 38] on input "Q4 2024 - Q3 2025" at bounding box center [461, 38] width 85 height 12
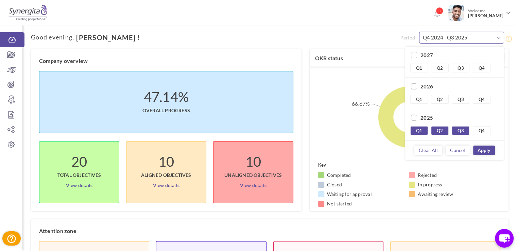
scroll to position [62, 0]
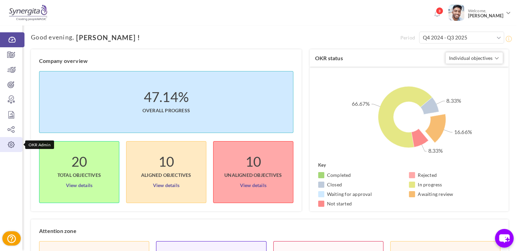
click at [11, 144] on icon at bounding box center [11, 144] width 22 height 7
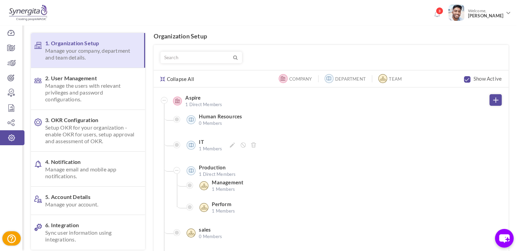
scroll to position [50, 0]
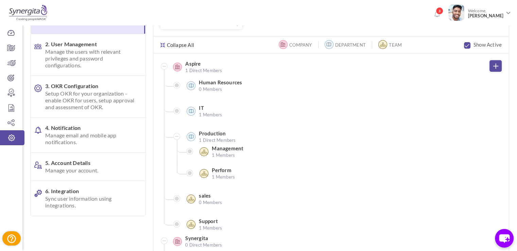
click at [206, 99] on ul "IT 1 Members" at bounding box center [324, 111] width 321 height 25
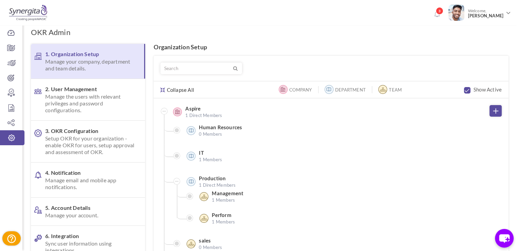
scroll to position [1, 0]
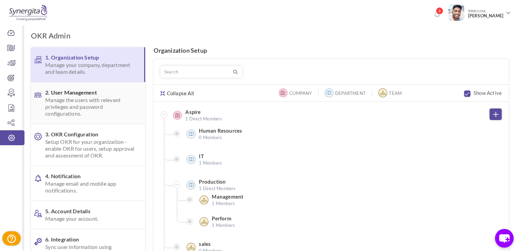
click at [57, 98] on span "Manage the users with relevant privileges and password configurations." at bounding box center [89, 106] width 89 height 20
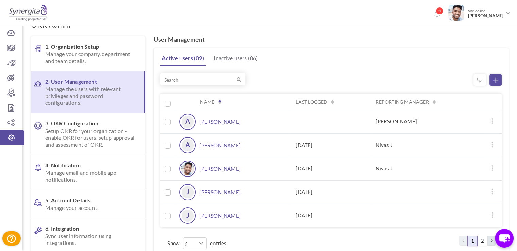
scroll to position [8, 0]
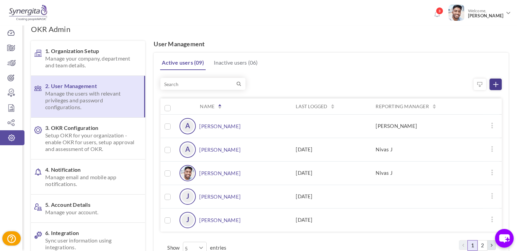
click at [500, 83] on link at bounding box center [495, 84] width 12 height 12
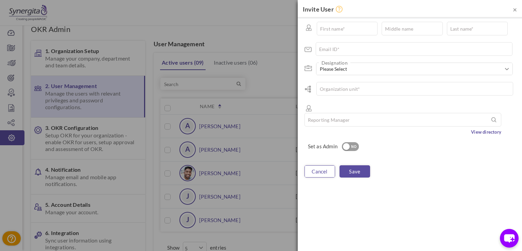
click at [328, 165] on link "cancel" at bounding box center [319, 171] width 31 height 12
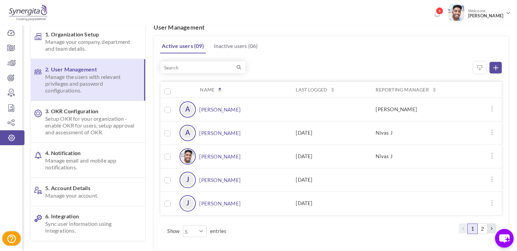
scroll to position [19, 0]
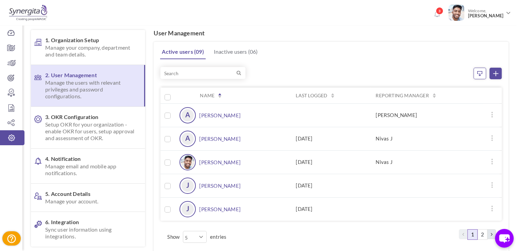
click at [482, 75] on link at bounding box center [479, 74] width 13 height 12
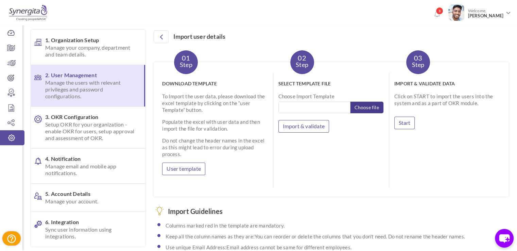
scroll to position [0, 0]
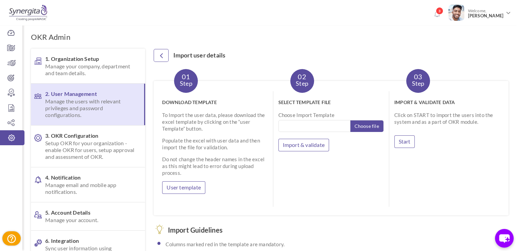
click at [154, 53] on link at bounding box center [161, 55] width 15 height 13
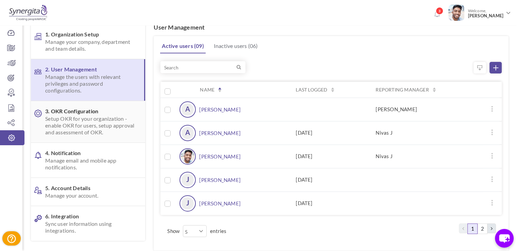
scroll to position [27, 0]
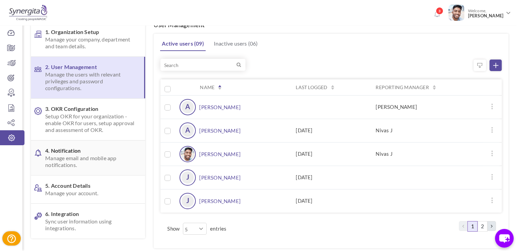
click at [76, 150] on span "4. Notification Manage email and mobile app notifications." at bounding box center [89, 157] width 89 height 21
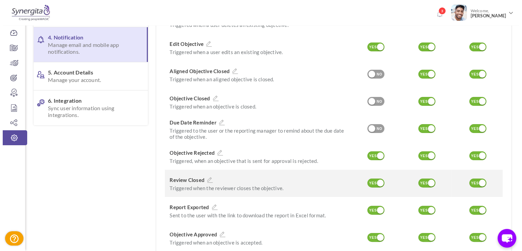
scroll to position [182, 0]
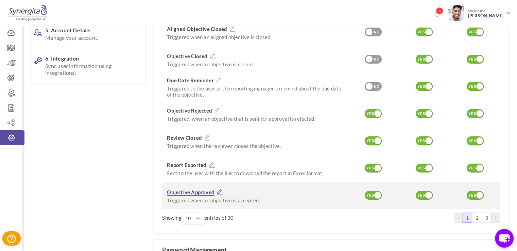
click at [217, 189] on icon at bounding box center [219, 192] width 9 height 6
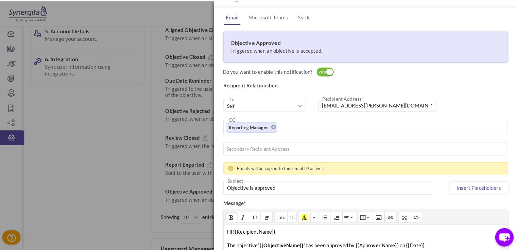
scroll to position [0, 0]
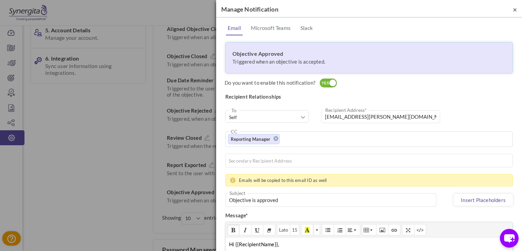
click at [512, 10] on span "×" at bounding box center [514, 9] width 4 height 8
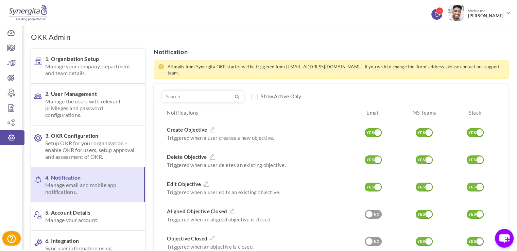
click at [442, 12] on span "3" at bounding box center [438, 10] width 7 height 7
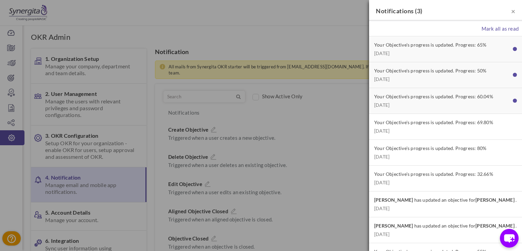
click at [445, 48] on div "Your Objective's progress is updated. Progress: 65% Today" at bounding box center [442, 48] width 136 height 15
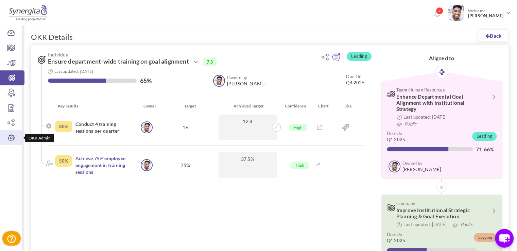
click at [9, 138] on icon at bounding box center [11, 137] width 22 height 7
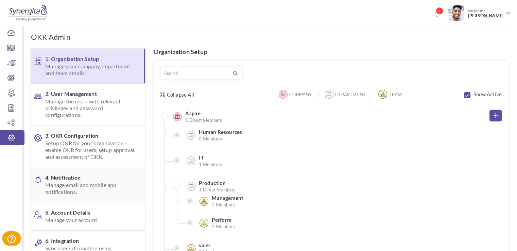
scroll to position [42, 0]
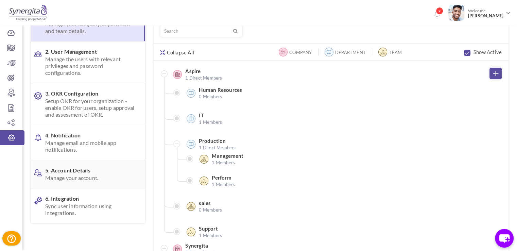
click at [83, 184] on link "5. Account Details Manage your account." at bounding box center [88, 174] width 114 height 28
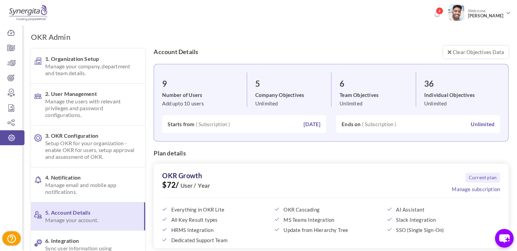
scroll to position [23, 0]
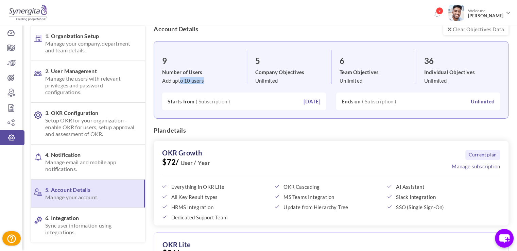
drag, startPoint x: 208, startPoint y: 81, endPoint x: 181, endPoint y: 82, distance: 27.2
click at [181, 82] on li "9 Number of Users Add upto 10 users" at bounding box center [204, 67] width 84 height 34
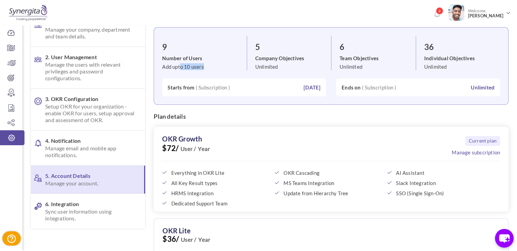
scroll to position [33, 0]
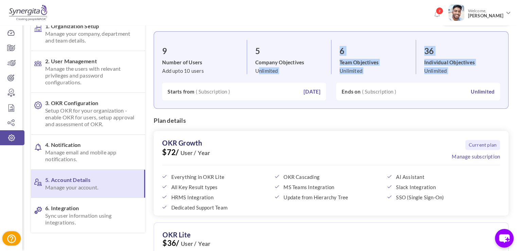
drag, startPoint x: 256, startPoint y: 72, endPoint x: 454, endPoint y: 76, distance: 197.4
click at [454, 76] on div "9 Number of Users Add upto 10 users 5 Company Objectives Unlimited 6 Team Objec…" at bounding box center [331, 69] width 355 height 77
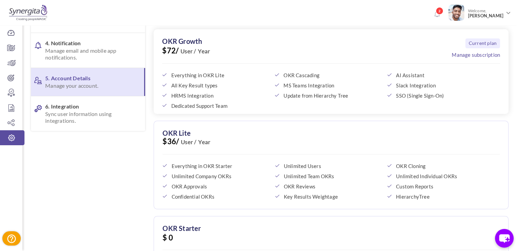
scroll to position [133, 0]
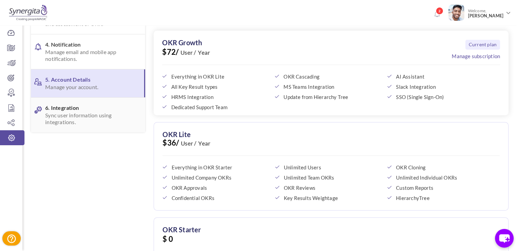
click at [69, 106] on span "6. Integration Sync user information using integrations." at bounding box center [89, 114] width 89 height 21
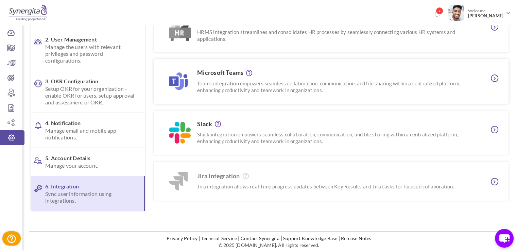
scroll to position [15, 0]
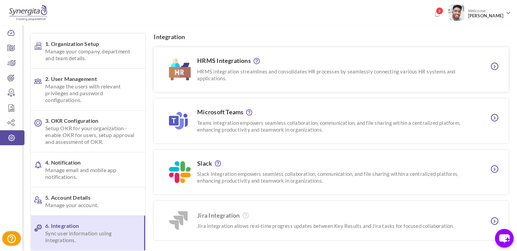
click at [220, 68] on p "HRMS integration streamlines and consolidates HR processes by seamlessly connec…" at bounding box center [333, 75] width 272 height 14
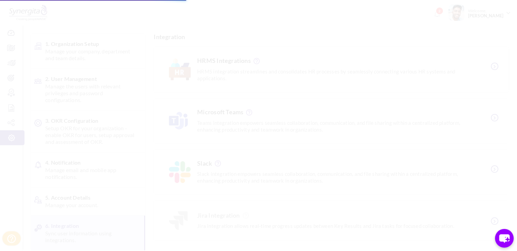
scroll to position [0, 0]
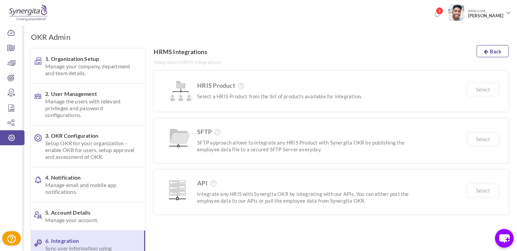
click at [498, 49] on link "Back" at bounding box center [492, 51] width 32 height 12
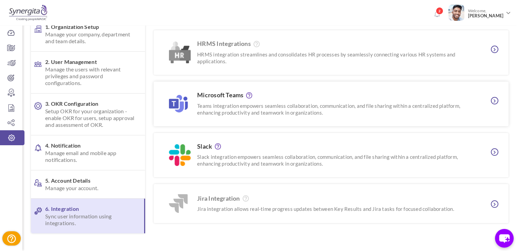
scroll to position [55, 0]
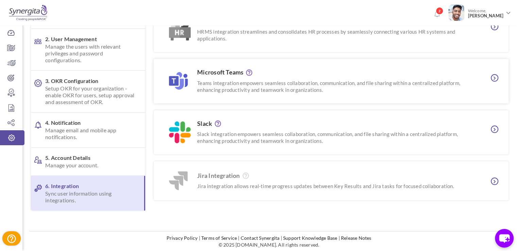
click at [226, 87] on p "Teams integration empowers seamless collaboration, communication, and file shar…" at bounding box center [333, 86] width 272 height 14
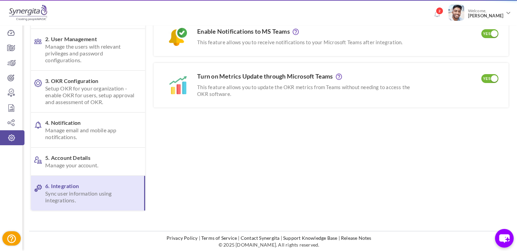
scroll to position [0, 0]
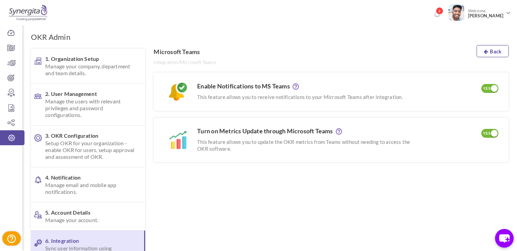
click at [493, 52] on link "Back" at bounding box center [492, 51] width 32 height 12
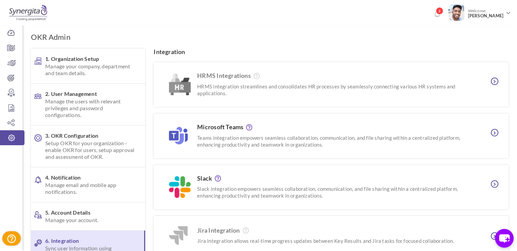
scroll to position [55, 0]
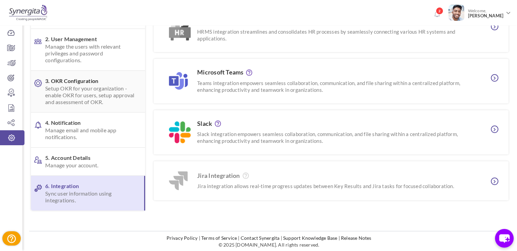
click at [84, 86] on span "Setup OKR for your organization - enable OKR for users, setup approval and asse…" at bounding box center [89, 95] width 89 height 20
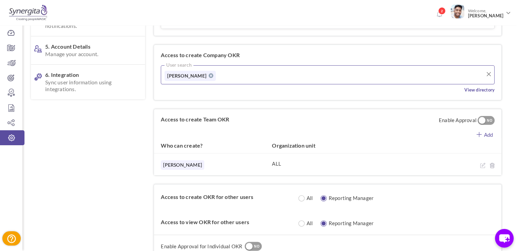
scroll to position [166, 0]
click at [220, 70] on input "text" at bounding box center [247, 74] width 54 height 10
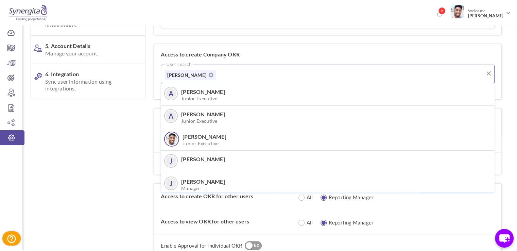
click at [130, 124] on div at bounding box center [269, 229] width 477 height 695
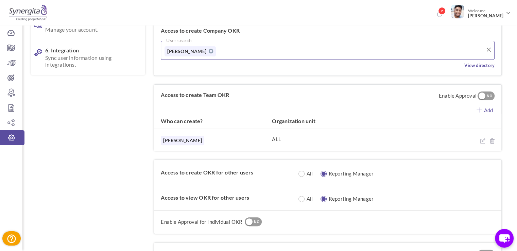
scroll to position [193, 0]
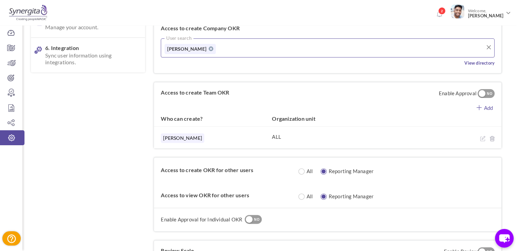
click at [493, 106] on link "Add" at bounding box center [484, 107] width 33 height 8
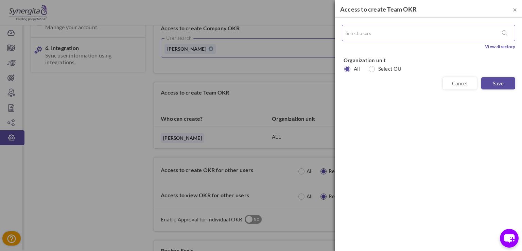
click at [374, 32] on input "text" at bounding box center [372, 33] width 54 height 10
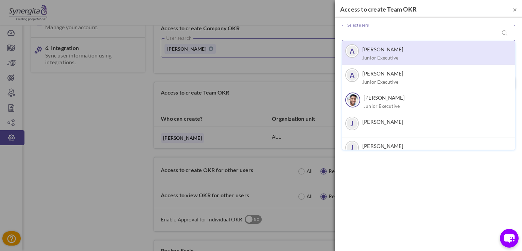
click at [360, 59] on div "A Aakash M Junior Executive" at bounding box center [428, 52] width 166 height 17
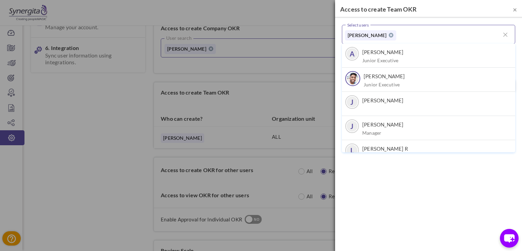
click at [408, 222] on div "× Access to create Team OKR Select users Aakash M A Aakash M Junior Executive A…" at bounding box center [428, 125] width 187 height 251
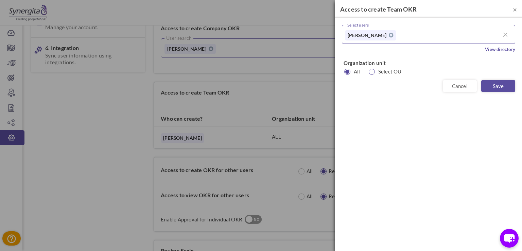
click at [372, 72] on input "radio" at bounding box center [369, 72] width 6 height 6
radio input "true"
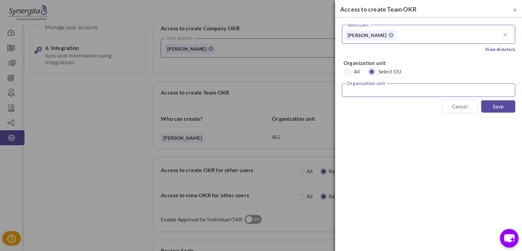
click at [372, 93] on input "text" at bounding box center [428, 90] width 173 height 14
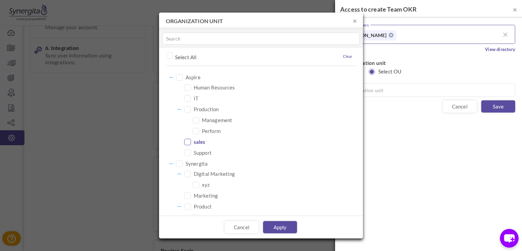
click at [184, 140] on icon at bounding box center [187, 141] width 9 height 9
click at [282, 232] on link "Apply" at bounding box center [280, 227] width 34 height 12
type input "sales"
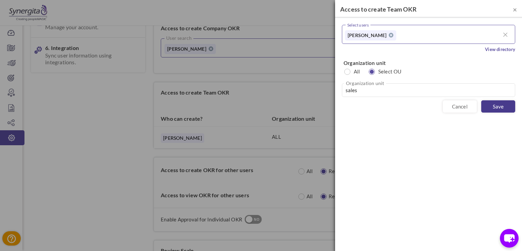
click at [498, 107] on link "Save" at bounding box center [498, 106] width 34 height 12
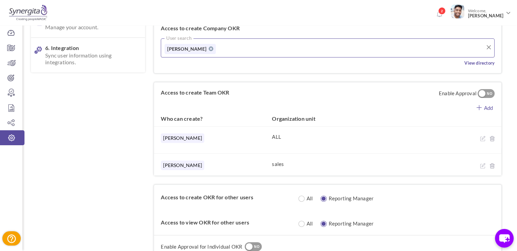
click at [488, 91] on div "NO" at bounding box center [489, 94] width 11 height 6
click at [481, 91] on div "YES" at bounding box center [482, 94] width 11 height 6
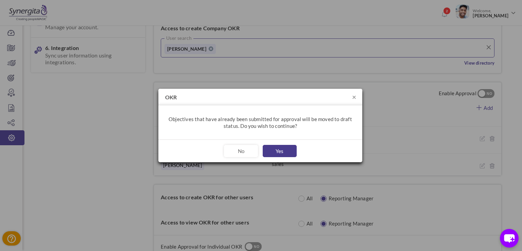
click at [278, 148] on button "Yes" at bounding box center [280, 151] width 34 height 12
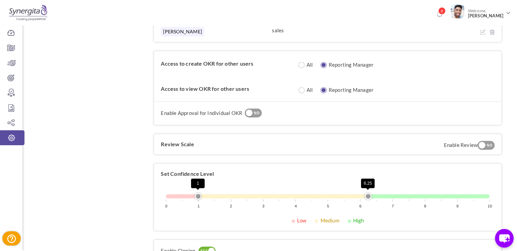
scroll to position [327, 0]
drag, startPoint x: 187, startPoint y: 61, endPoint x: 265, endPoint y: 62, distance: 77.4
click at [265, 62] on label "Access to create OKR for other users" at bounding box center [227, 62] width 133 height 7
click at [223, 70] on div "Access to create OKR for other users All Reporting Manager Please enter the abo…" at bounding box center [327, 62] width 347 height 25
click at [304, 64] on input "radio" at bounding box center [304, 64] width 6 height 6
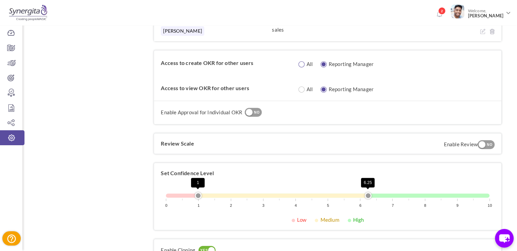
radio input "true"
click at [256, 109] on div "NO" at bounding box center [256, 112] width 11 height 6
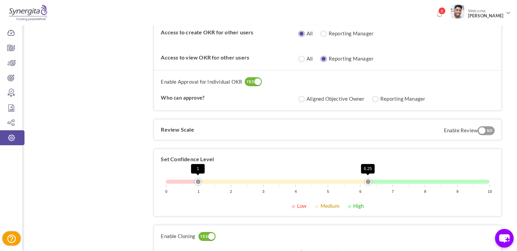
scroll to position [361, 0]
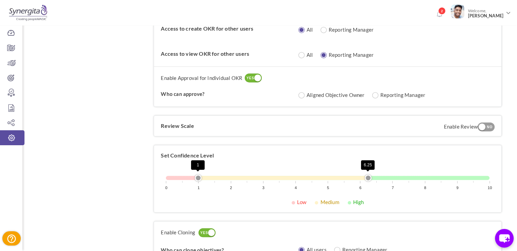
click at [253, 75] on div "YES" at bounding box center [250, 78] width 11 height 6
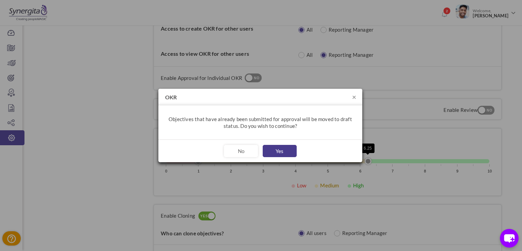
click at [286, 148] on button "Yes" at bounding box center [280, 151] width 34 height 12
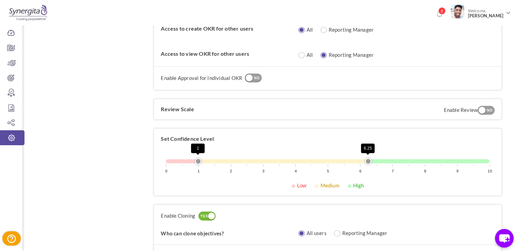
click at [484, 112] on div "NO" at bounding box center [489, 110] width 11 height 6
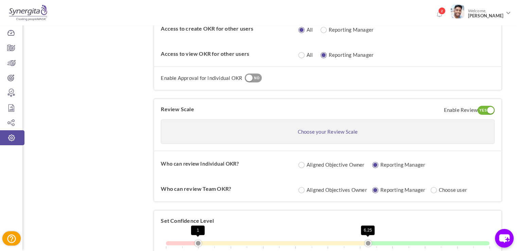
click at [323, 128] on link "Choose your Review Scale" at bounding box center [328, 131] width 60 height 6
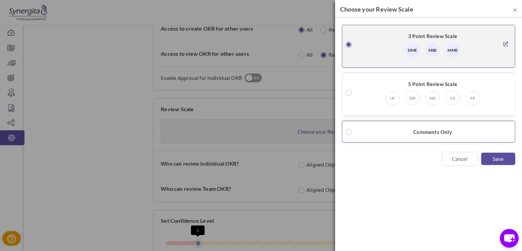
click at [405, 131] on div "Comments Only" at bounding box center [428, 132] width 173 height 22
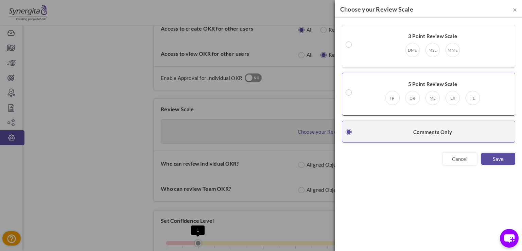
click at [347, 94] on small at bounding box center [348, 92] width 6 height 6
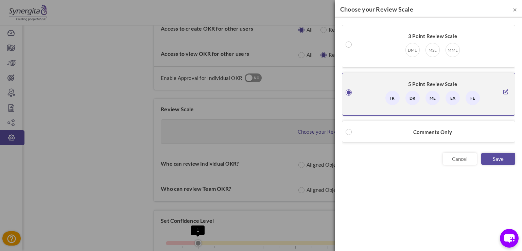
click at [507, 94] on icon at bounding box center [505, 91] width 5 height 5
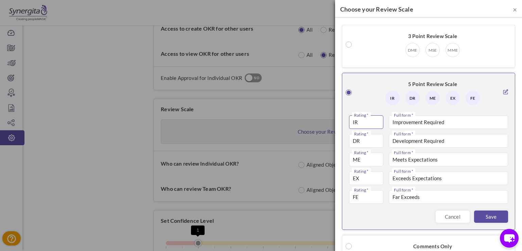
click at [362, 119] on input "IR" at bounding box center [366, 122] width 34 height 14
click at [454, 222] on div "5 Point Review Scale IR DR ME" at bounding box center [428, 151] width 173 height 157
click at [450, 220] on link "Cancel" at bounding box center [452, 216] width 34 height 12
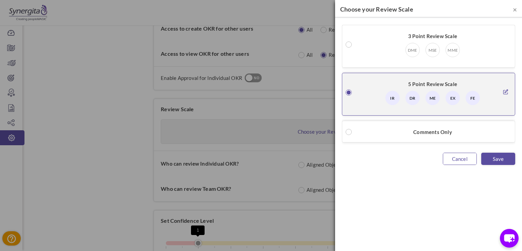
click at [454, 162] on link "Cancel" at bounding box center [460, 158] width 34 height 12
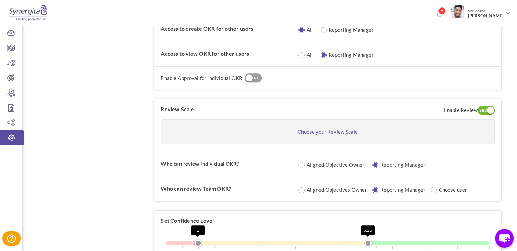
click at [482, 107] on div "YES" at bounding box center [482, 110] width 11 height 6
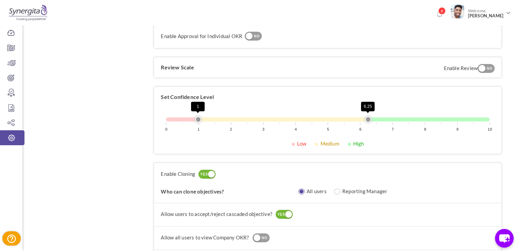
scroll to position [402, 0]
drag, startPoint x: 369, startPoint y: 118, endPoint x: 430, endPoint y: 121, distance: 60.9
click at [430, 121] on div "0 1 2 3 4 5 6 7 8 9 10 1 8" at bounding box center [328, 127] width 334 height 26
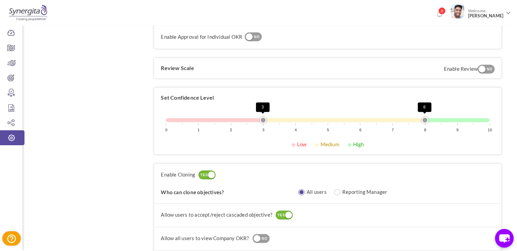
drag, startPoint x: 199, startPoint y: 119, endPoint x: 262, endPoint y: 119, distance: 62.2
click at [262, 119] on link "3" at bounding box center [262, 119] width 7 height 7
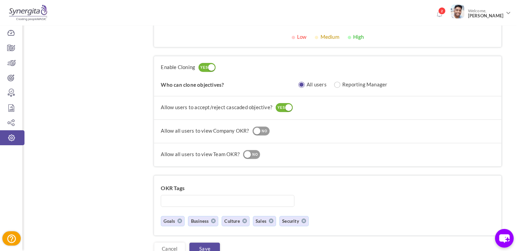
scroll to position [522, 0]
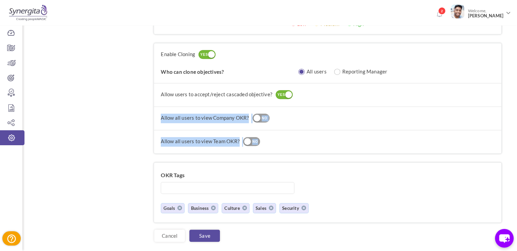
drag, startPoint x: 160, startPoint y: 117, endPoint x: 278, endPoint y: 137, distance: 120.5
click at [278, 137] on div "Enable Cloning YES NO Who can clone objectives? All users Reporting Manager Ple…" at bounding box center [328, 98] width 348 height 111
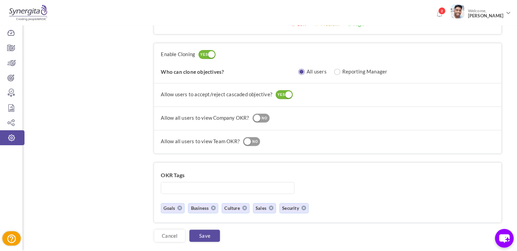
click at [278, 137] on div "Allow all users to view Team OKR? YES NO" at bounding box center [328, 142] width 334 height 10
click at [258, 120] on div "YES NO" at bounding box center [260, 117] width 17 height 9
click at [249, 139] on div at bounding box center [247, 141] width 7 height 7
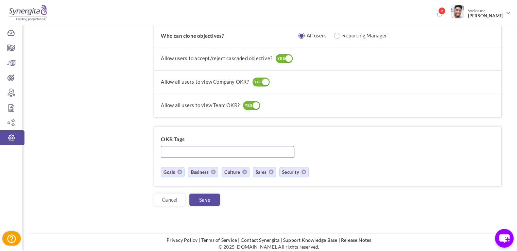
click at [181, 152] on input "text" at bounding box center [227, 152] width 133 height 12
click at [161, 195] on link "Cancel" at bounding box center [169, 199] width 31 height 12
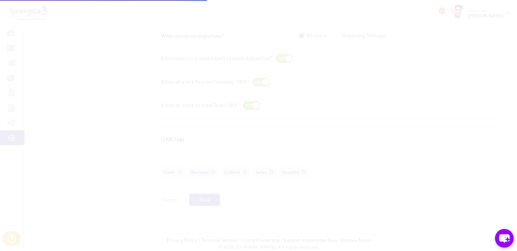
scroll to position [0, 0]
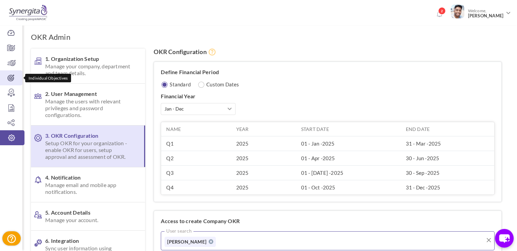
click at [12, 73] on link "Individual Objectives" at bounding box center [11, 77] width 22 height 15
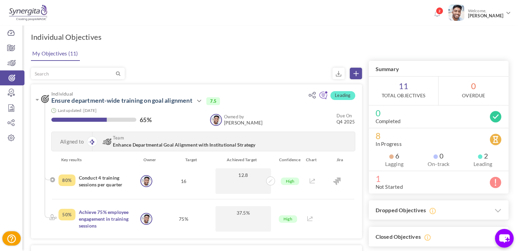
scroll to position [34, 0]
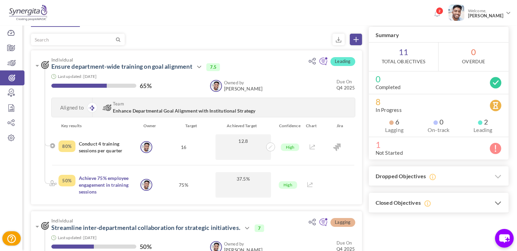
click at [444, 208] on h3 "Closed Objectives" at bounding box center [438, 203] width 140 height 20
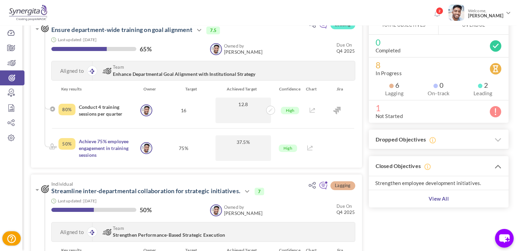
scroll to position [71, 0]
click at [458, 142] on h3 "Dropped Objectives" at bounding box center [438, 139] width 140 height 20
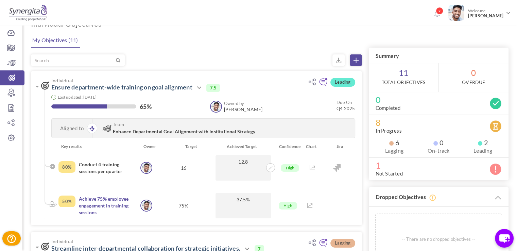
scroll to position [5, 0]
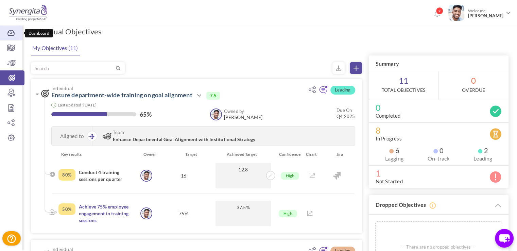
click at [10, 31] on icon at bounding box center [11, 33] width 22 height 7
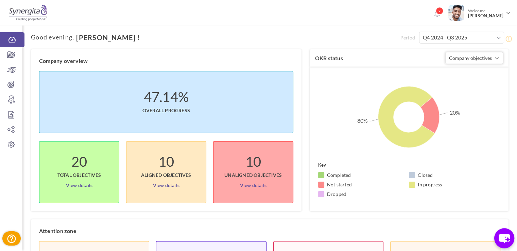
click at [502, 238] on icon "chat-button" at bounding box center [503, 238] width 11 height 9
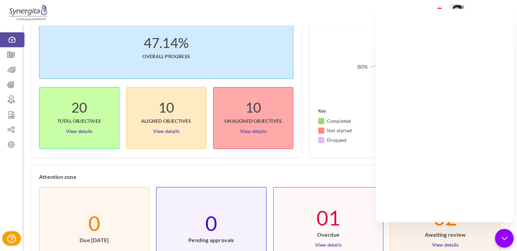
scroll to position [58, 0]
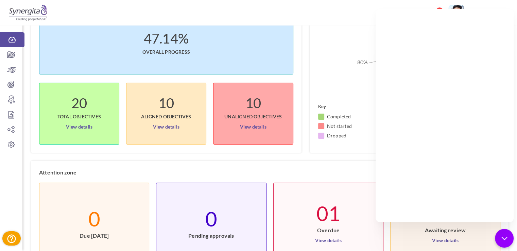
click at [310, 156] on div "Company overview 47.14% Overall progress 20 Total objectives View details 10 Al…" at bounding box center [269, 215] width 477 height 449
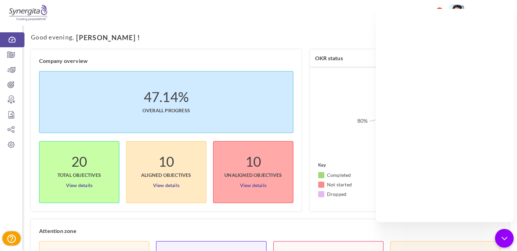
click at [309, 135] on rect at bounding box center [408, 121] width 198 height 102
click at [502, 243] on div "chat-button" at bounding box center [504, 238] width 20 height 20
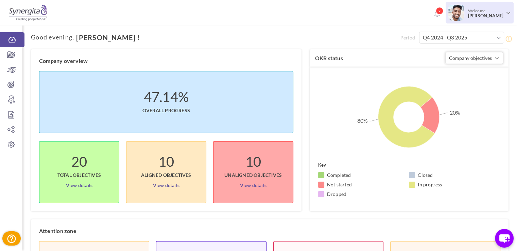
click at [501, 16] on span "[PERSON_NAME]" at bounding box center [485, 15] width 36 height 5
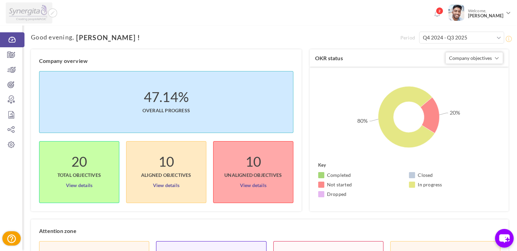
click at [52, 14] on icon at bounding box center [53, 13] width 4 height 4
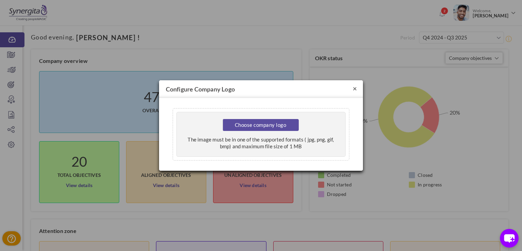
click at [356, 88] on button "×" at bounding box center [355, 88] width 4 height 7
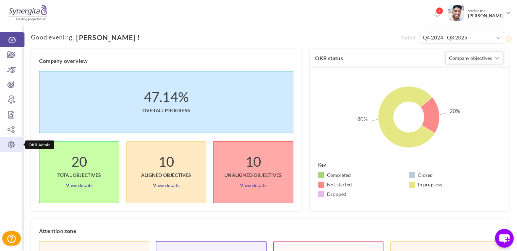
click at [5, 150] on link "OKR Admin" at bounding box center [11, 144] width 22 height 15
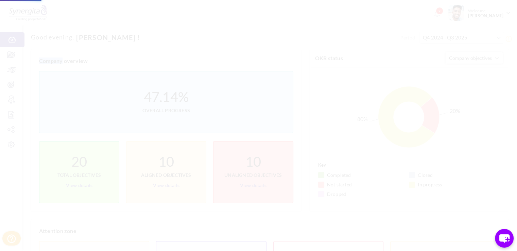
click at [5, 150] on body "Trial Extended! Subscribe to continue using all the features. 2 Welcome, [PERSO…" at bounding box center [258, 125] width 517 height 251
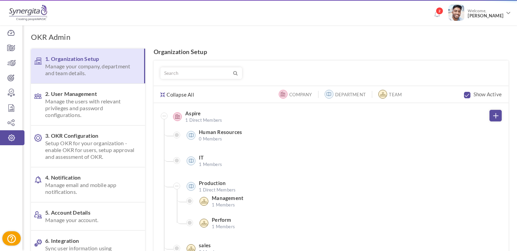
click at [64, 212] on span "5. Account Details Manage your account." at bounding box center [89, 216] width 89 height 14
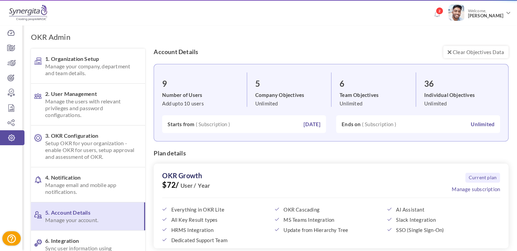
click at [64, 212] on body "Trial Extended! Subscribe to continue using all the features. 2 Welcome, [PERSO…" at bounding box center [258, 125] width 517 height 251
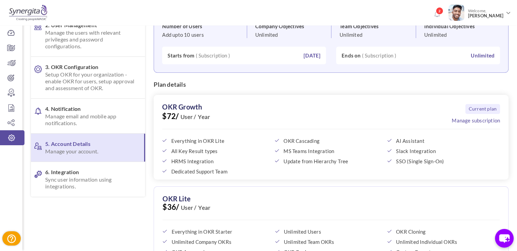
scroll to position [68, 0]
click at [11, 37] on link "Dashboard" at bounding box center [11, 32] width 22 height 15
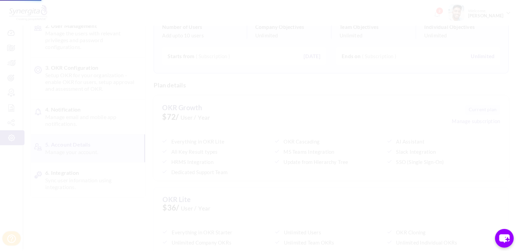
click at [11, 37] on body "Trial Extended! Subscribe to continue using all the features. 2 Welcome, [PERSO…" at bounding box center [258, 57] width 517 height 251
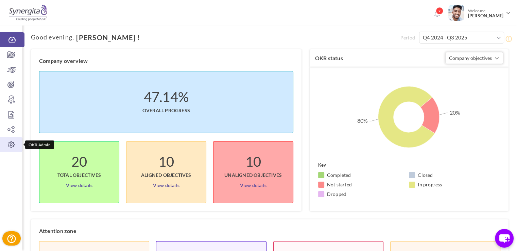
click at [11, 149] on link "OKR Admin" at bounding box center [11, 144] width 22 height 15
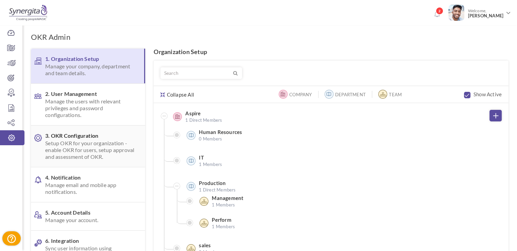
click at [70, 146] on span "Setup OKR for your organization - enable OKR for users, setup approval and asse…" at bounding box center [89, 150] width 89 height 20
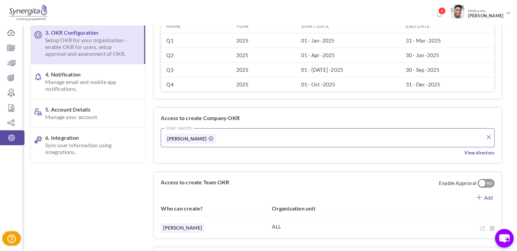
scroll to position [103, 0]
click at [220, 135] on input "text" at bounding box center [247, 137] width 54 height 10
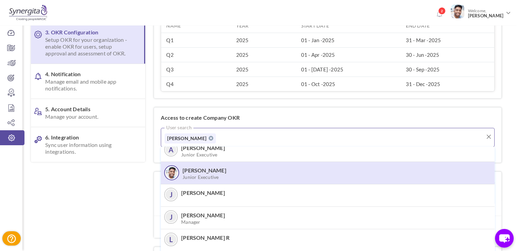
scroll to position [30, 0]
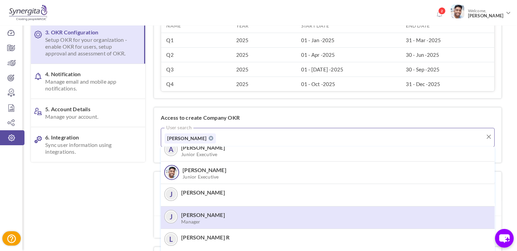
click at [202, 216] on span "John K Manager" at bounding box center [212, 218] width 63 height 14
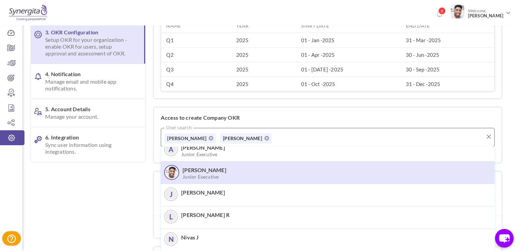
click at [162, 170] on li "Frank N Junior Executive" at bounding box center [328, 172] width 334 height 22
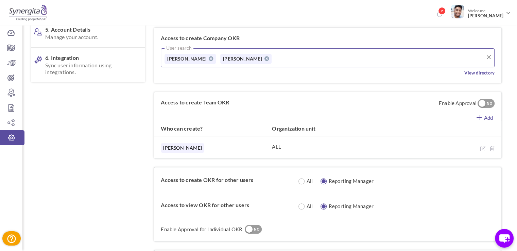
scroll to position [186, 0]
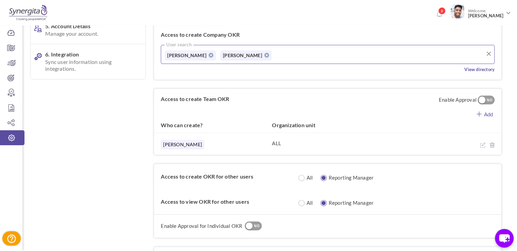
click at [275, 58] on input "text" at bounding box center [302, 54] width 54 height 10
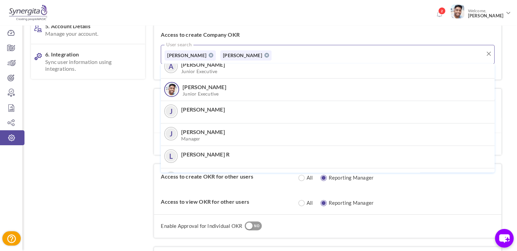
click at [149, 92] on div at bounding box center [269, 209] width 477 height 695
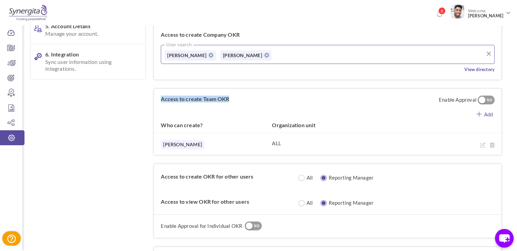
drag, startPoint x: 159, startPoint y: 100, endPoint x: 231, endPoint y: 101, distance: 72.0
click at [231, 101] on label "Access to create Team OKR" at bounding box center [195, 99] width 82 height 20
click at [16, 59] on link "Team Objectives" at bounding box center [11, 62] width 22 height 15
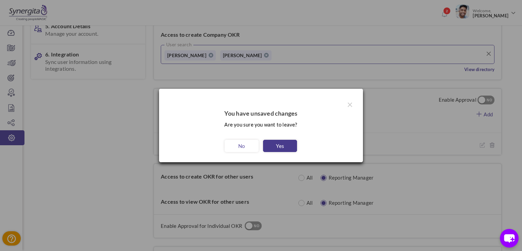
click at [290, 140] on link "Yes" at bounding box center [280, 146] width 34 height 12
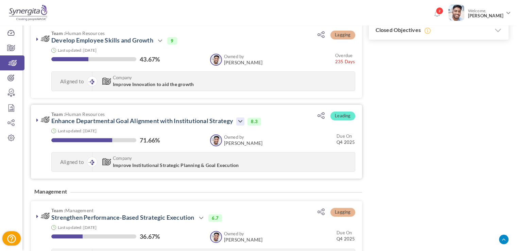
scroll to position [211, 0]
click at [242, 118] on icon at bounding box center [240, 121] width 8 height 8
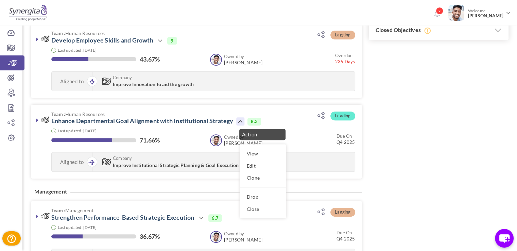
click at [379, 143] on div "Filter Sort by: Organization Unit Owned by Due On % of completion Status Organi…" at bounding box center [269, 157] width 477 height 633
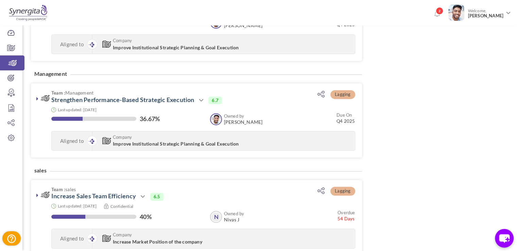
scroll to position [332, 0]
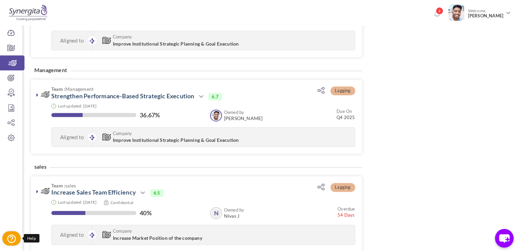
click at [12, 237] on icon at bounding box center [11, 238] width 10 height 10
